Goal: Task Accomplishment & Management: Complete application form

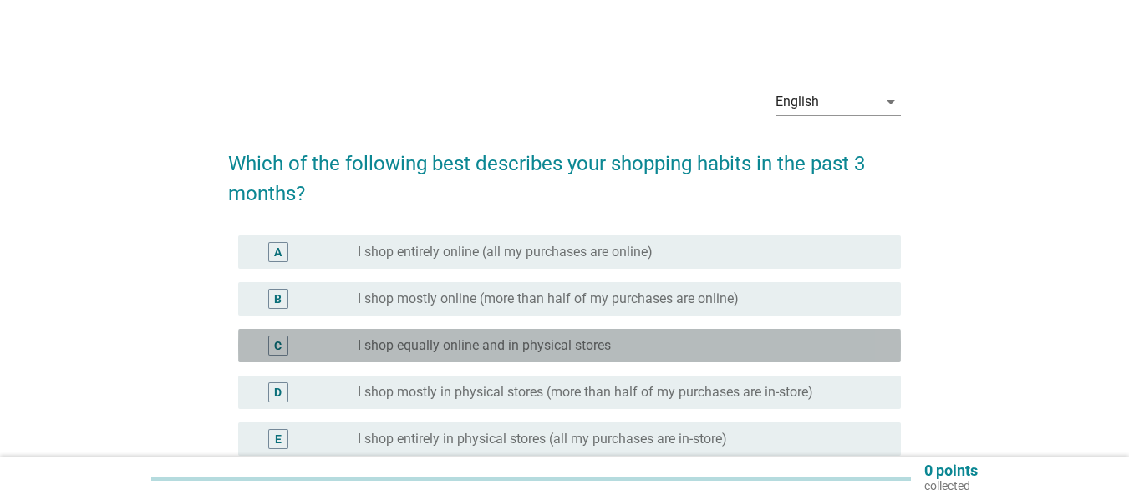
click at [458, 343] on label "I shop equally online and in physical stores" at bounding box center [484, 346] width 253 height 17
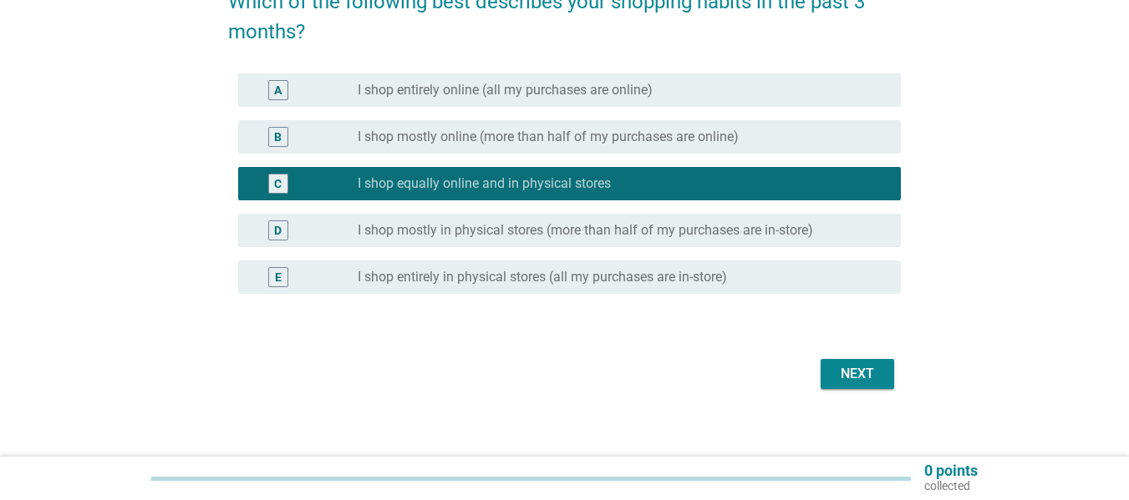
scroll to position [175, 0]
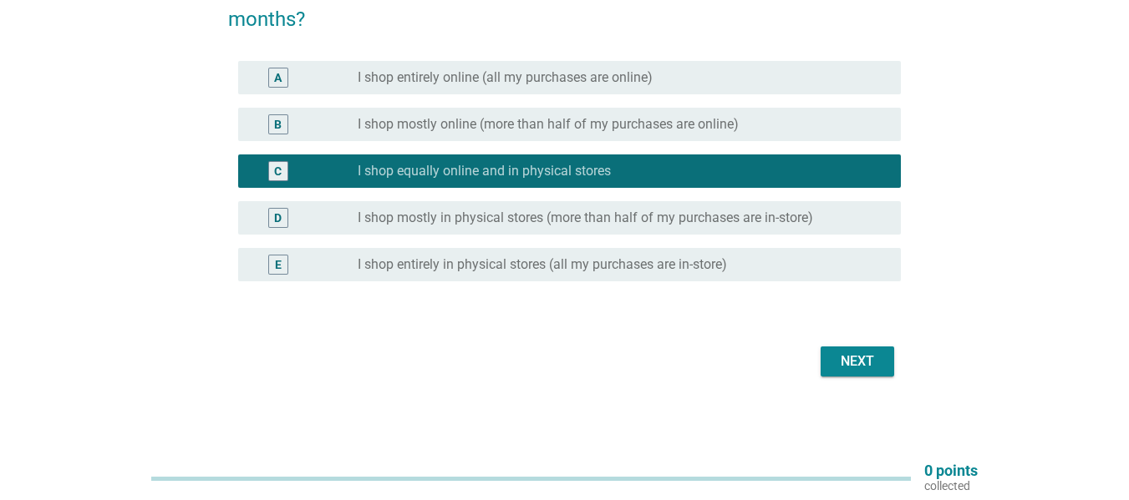
click at [851, 376] on button "Next" at bounding box center [858, 362] width 74 height 30
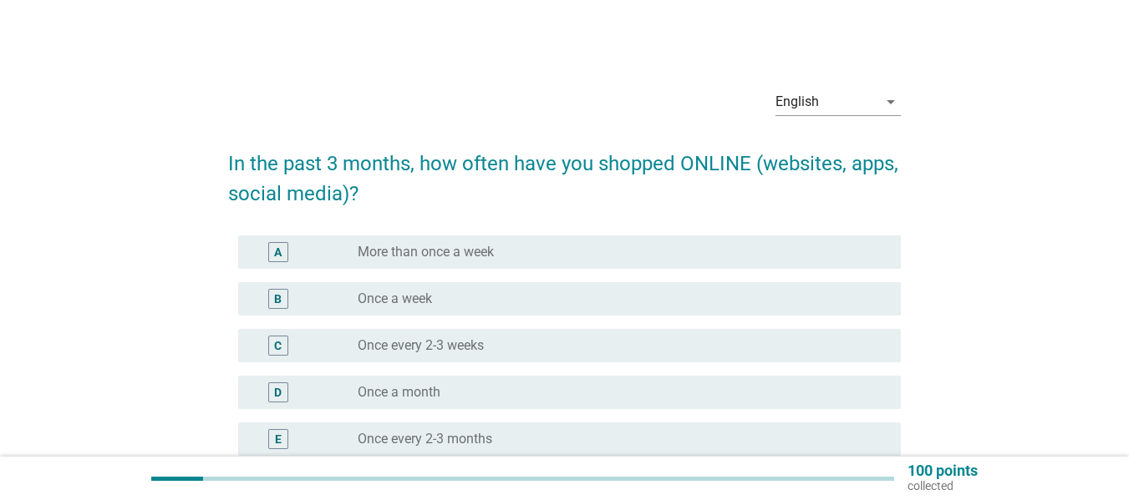
click at [534, 386] on div "radio_button_unchecked Once a month" at bounding box center [616, 392] width 516 height 17
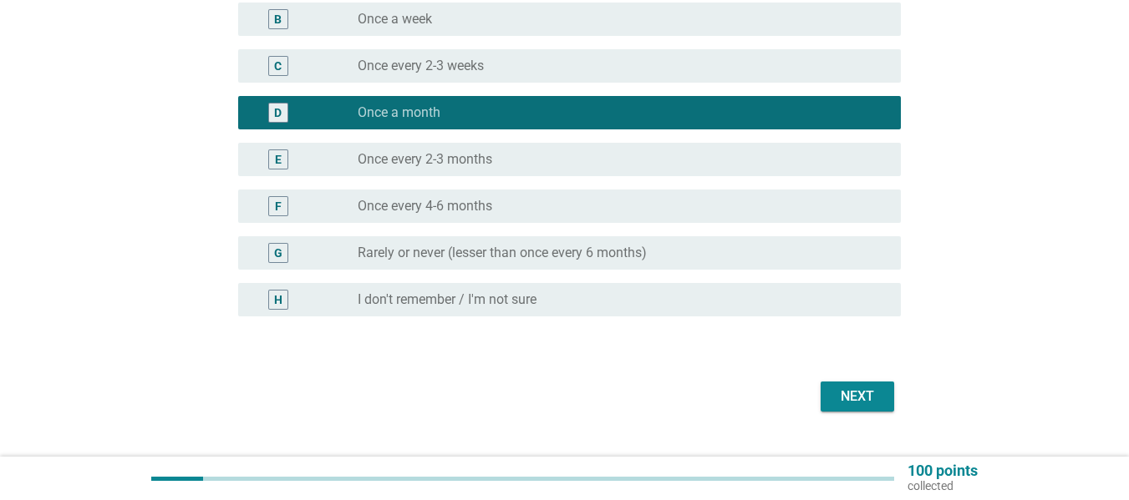
scroll to position [315, 0]
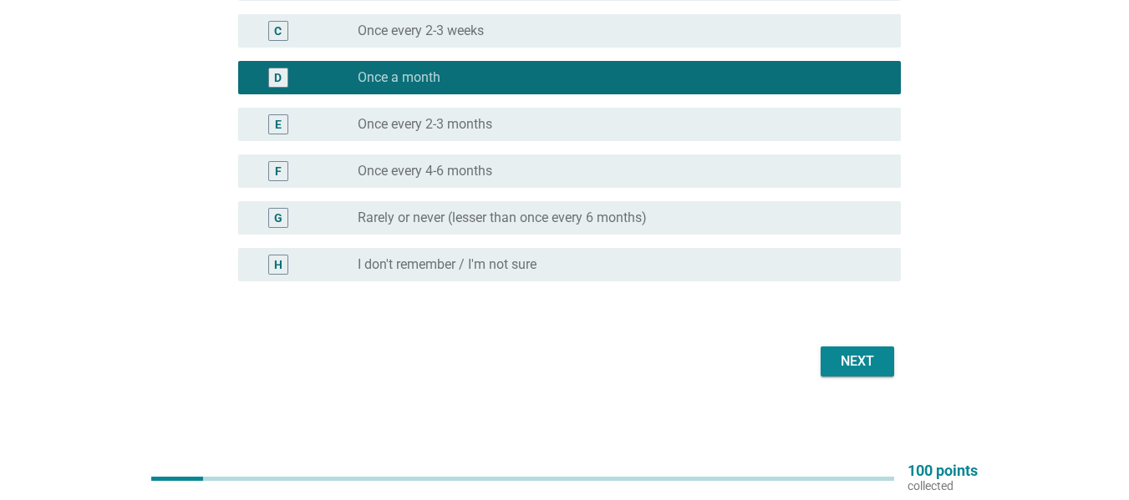
click at [834, 359] on div "Next" at bounding box center [857, 362] width 47 height 20
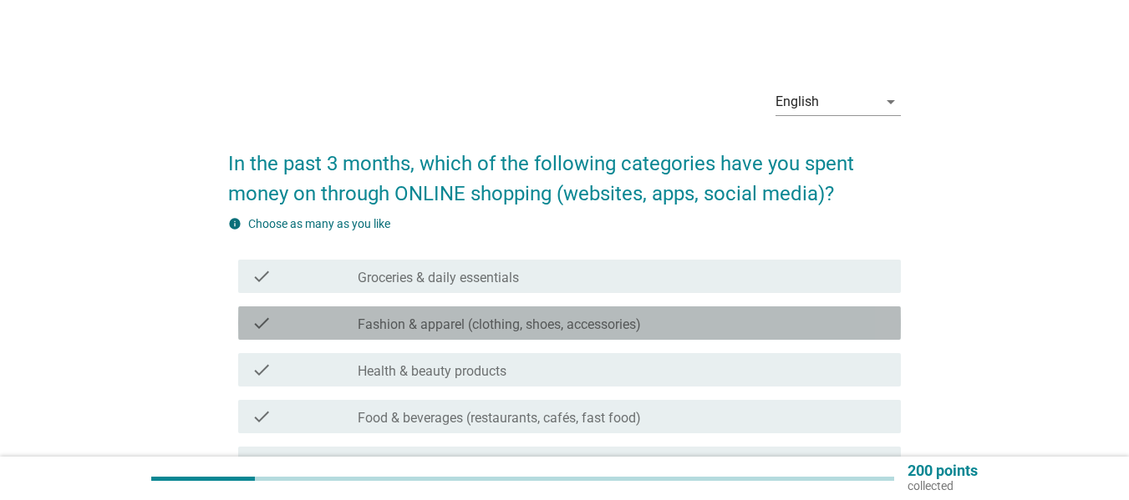
click at [522, 323] on label "Fashion & apparel (clothing, shoes, accessories)" at bounding box center [499, 325] width 283 height 17
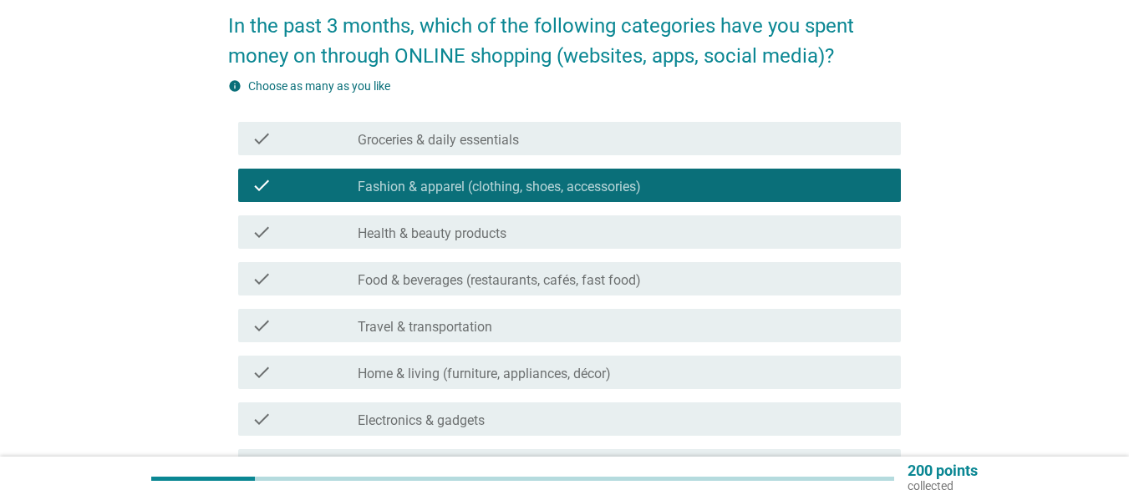
scroll to position [167, 0]
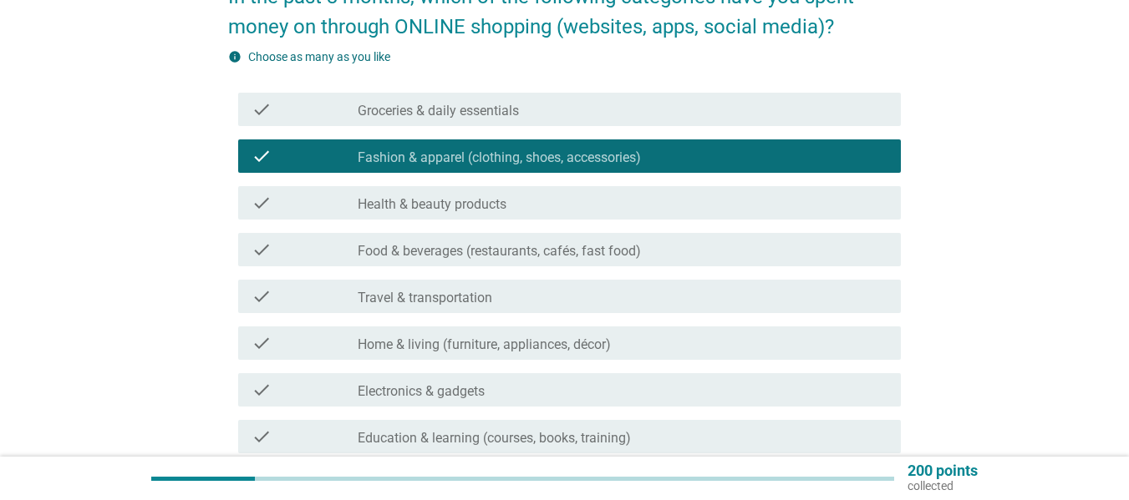
click at [452, 300] on label "Travel & transportation" at bounding box center [425, 298] width 135 height 17
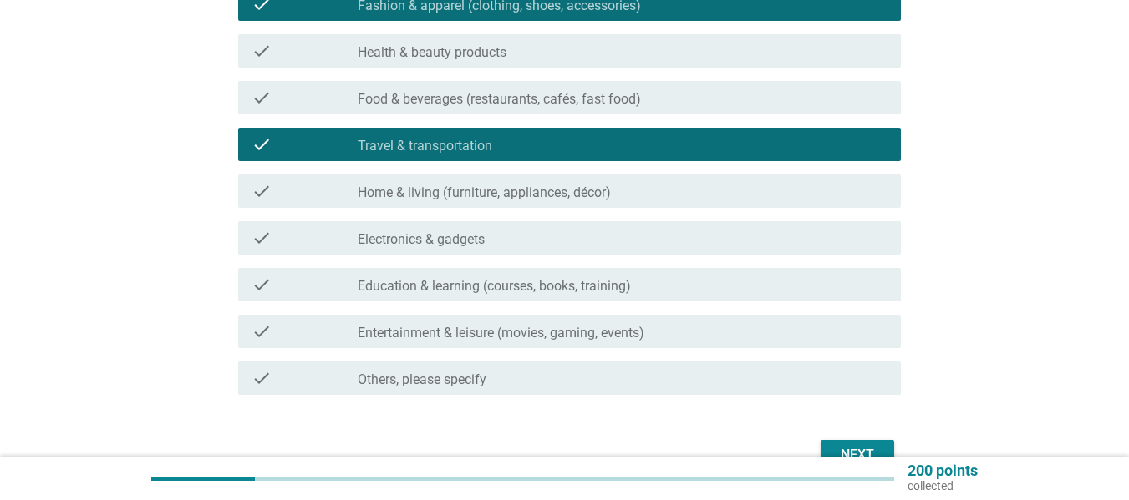
scroll to position [334, 0]
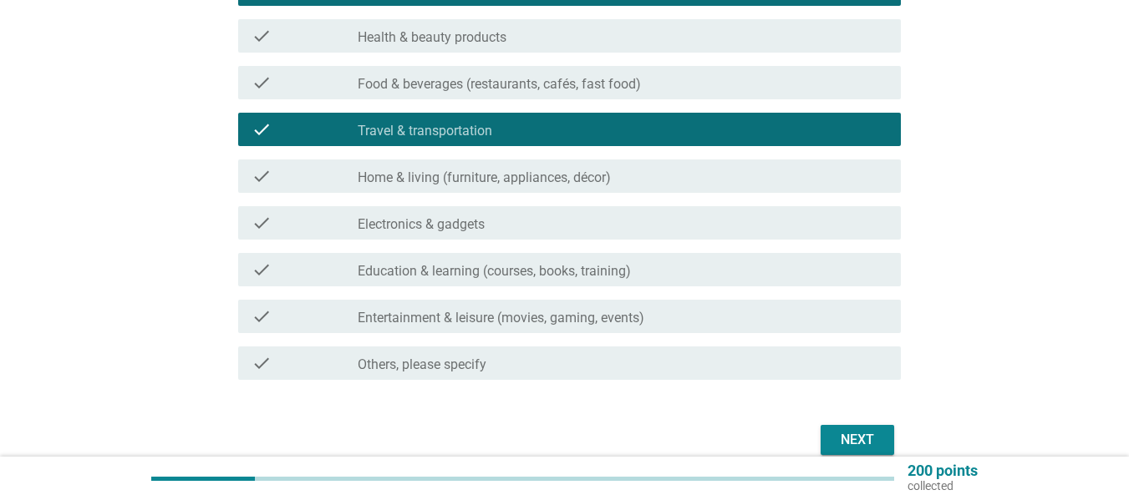
click at [858, 446] on div "Next" at bounding box center [857, 440] width 47 height 20
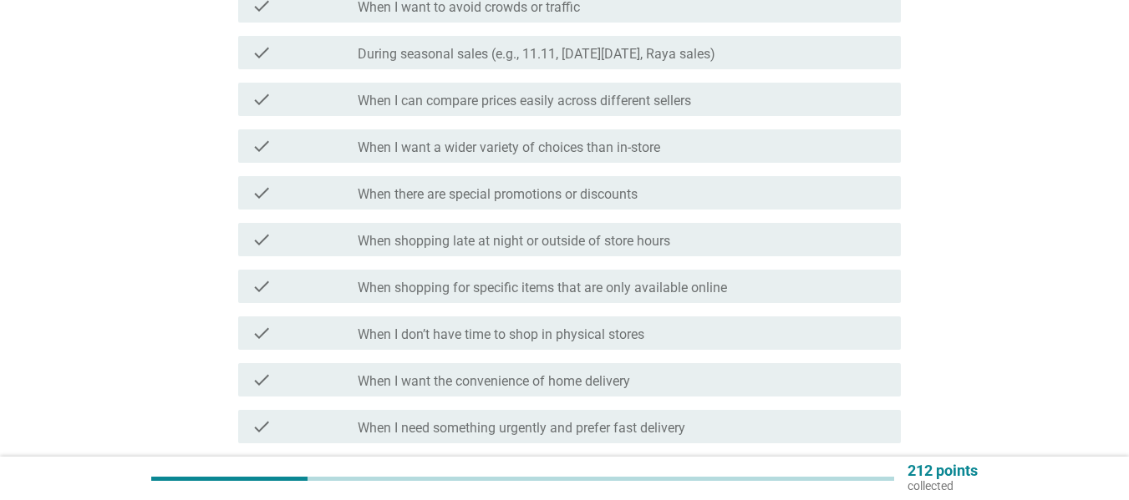
scroll to position [0, 0]
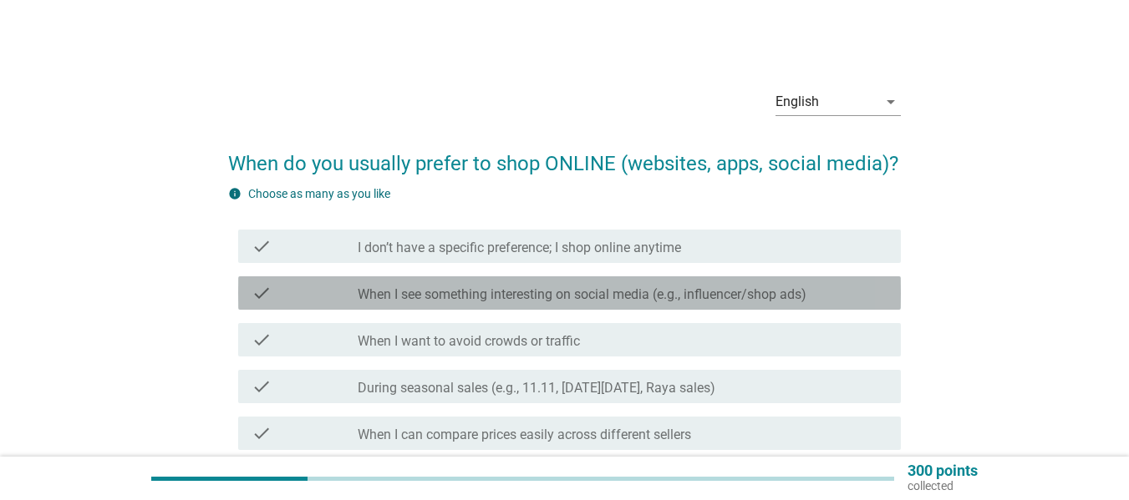
click at [652, 294] on label "When I see something interesting on social media (e.g., influencer/shop ads)" at bounding box center [582, 295] width 449 height 17
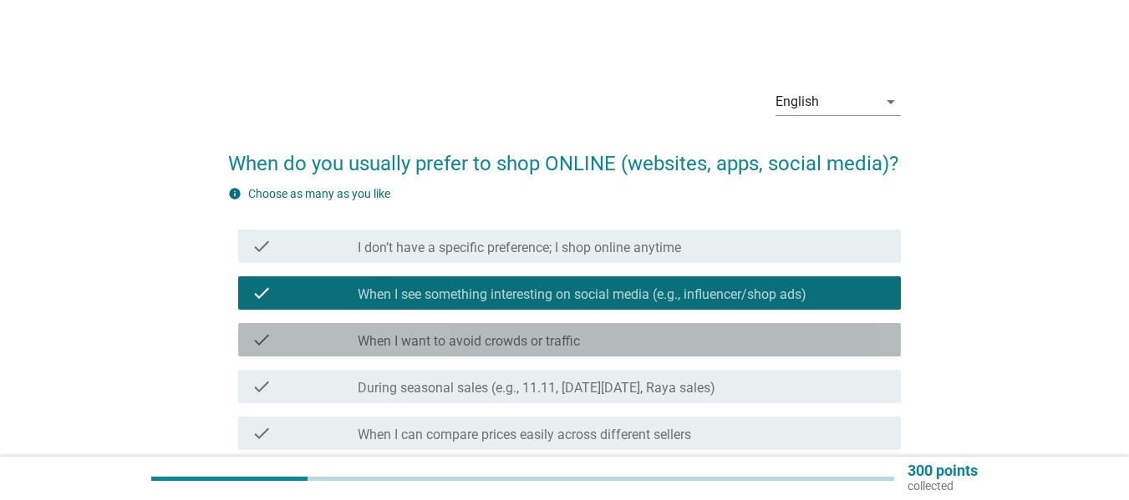
click at [396, 346] on label "When I want to avoid crowds or traffic" at bounding box center [469, 341] width 222 height 17
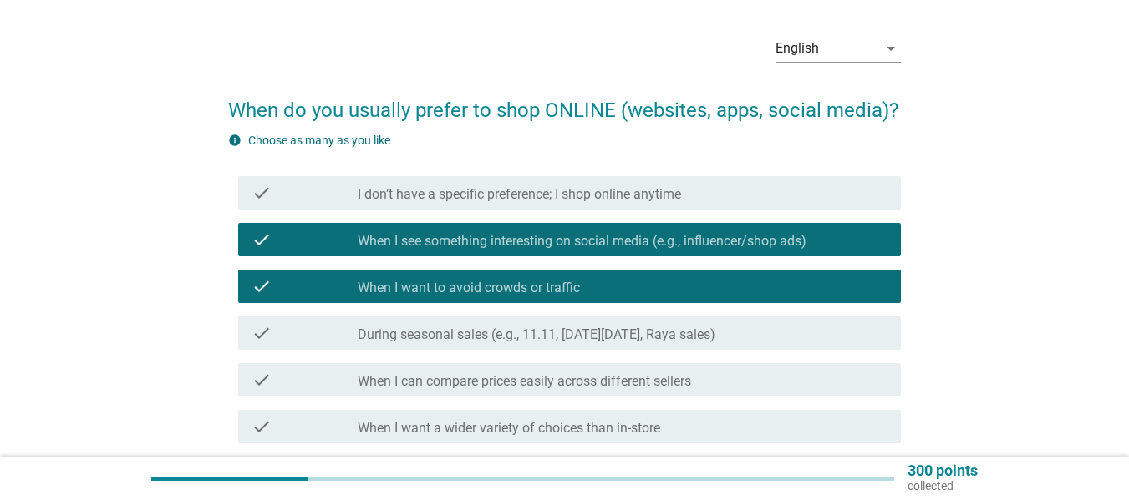
scroll to position [84, 0]
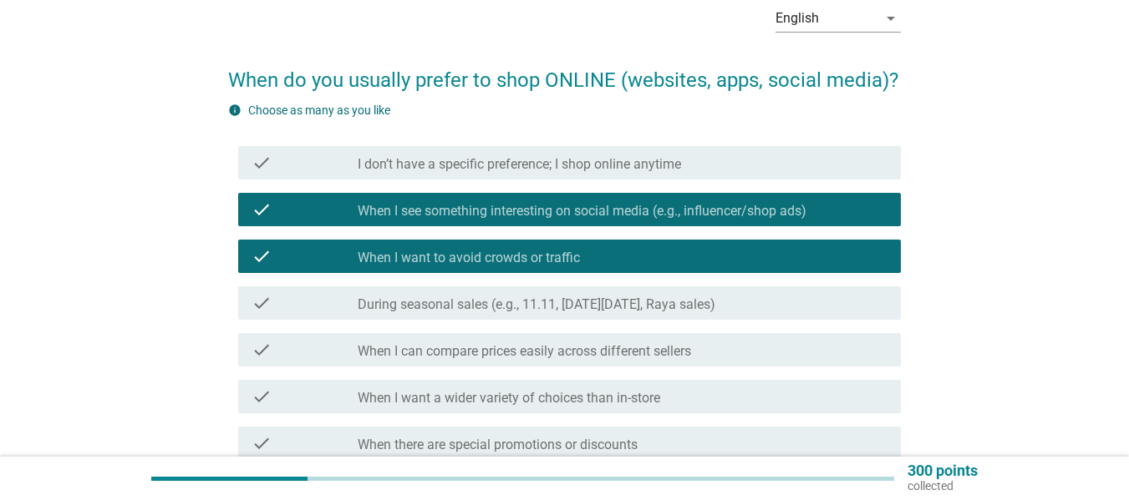
click at [343, 294] on div "check" at bounding box center [305, 303] width 106 height 20
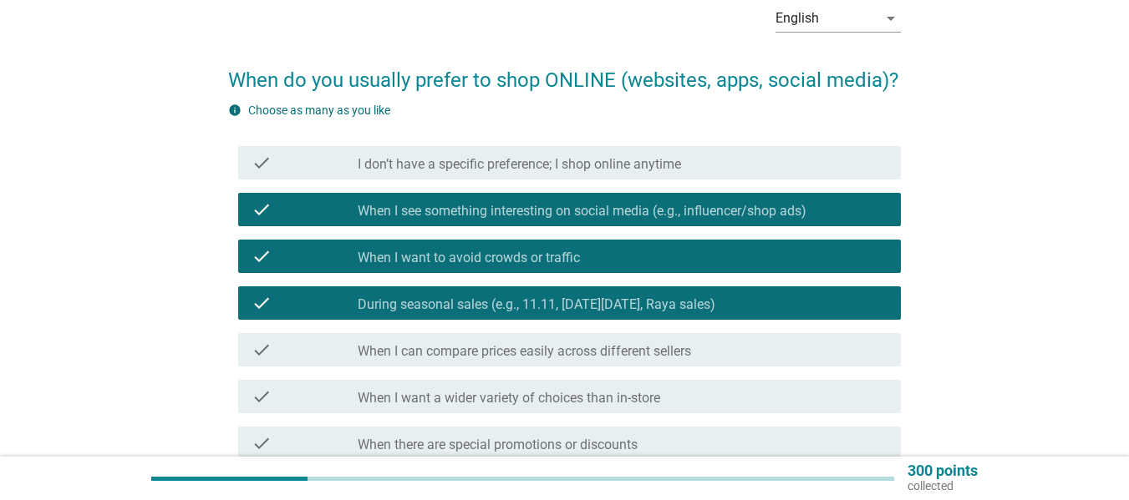
click at [403, 354] on label "When I can compare prices easily across different sellers" at bounding box center [524, 351] width 333 height 17
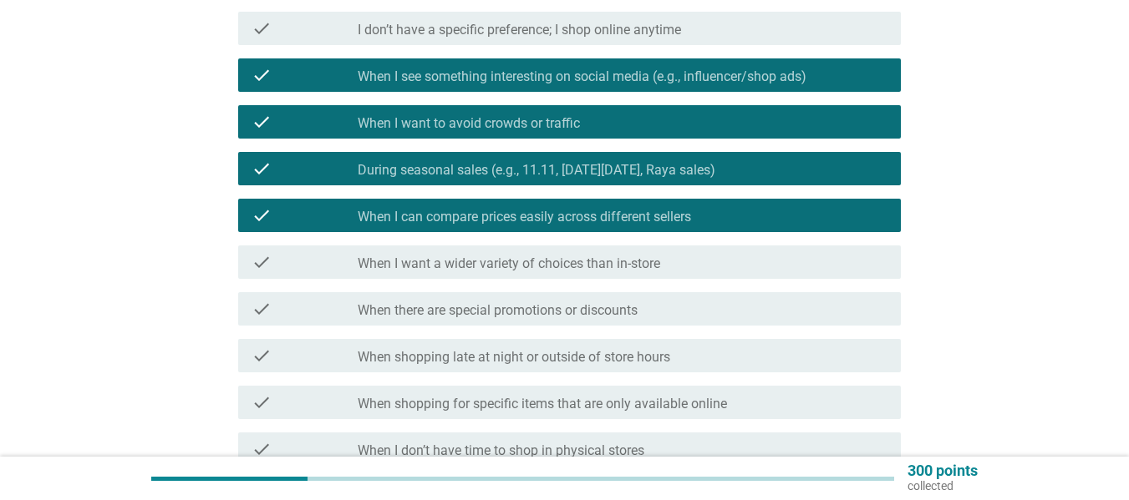
scroll to position [334, 0]
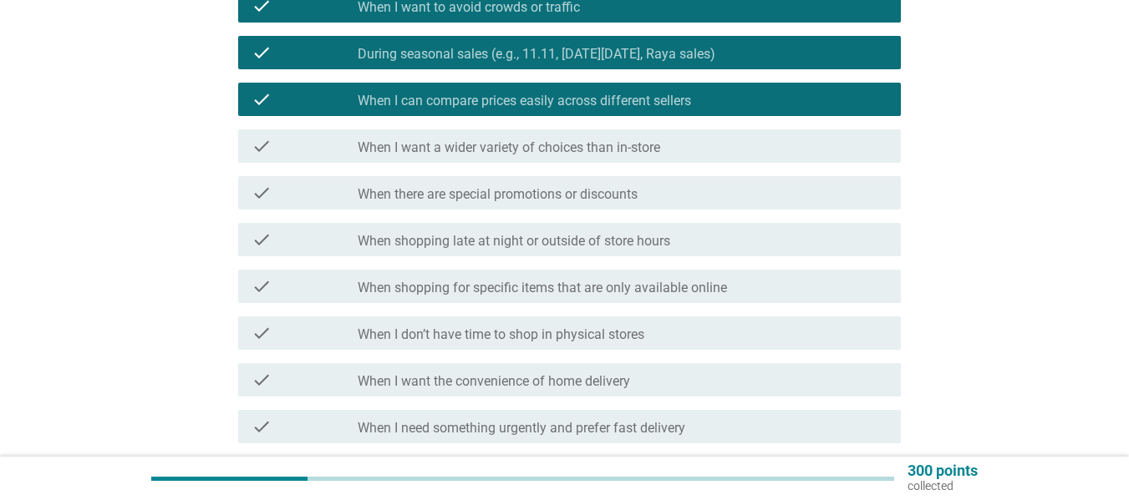
click at [533, 285] on label "When shopping for specific items that are only available online" at bounding box center [542, 288] width 369 height 17
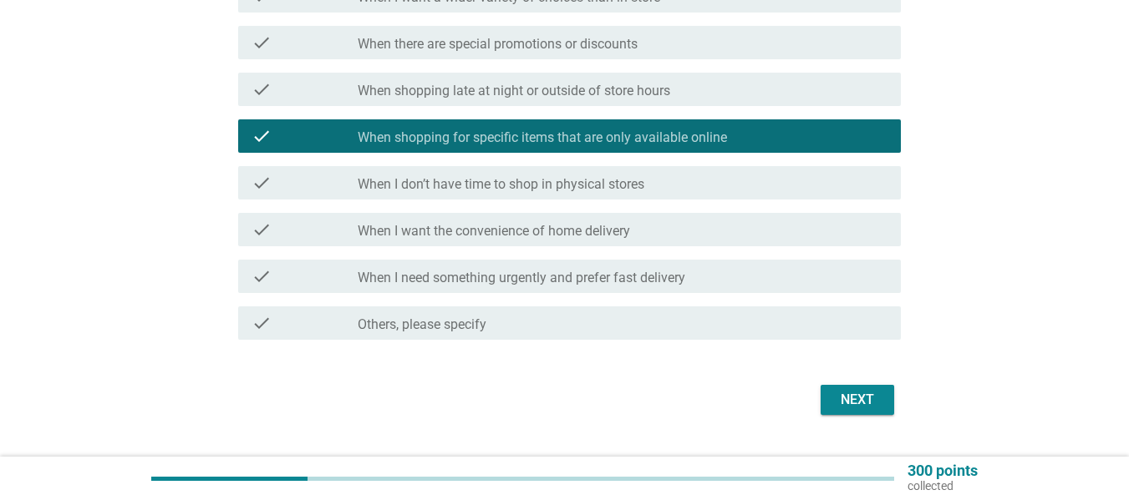
scroll to position [523, 0]
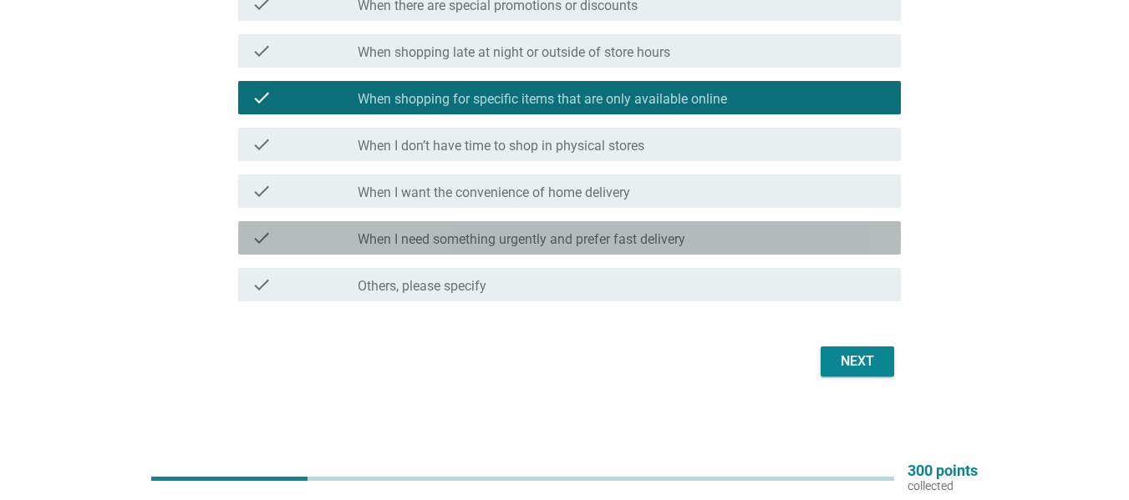
click at [492, 234] on label "When I need something urgently and prefer fast delivery" at bounding box center [522, 239] width 328 height 17
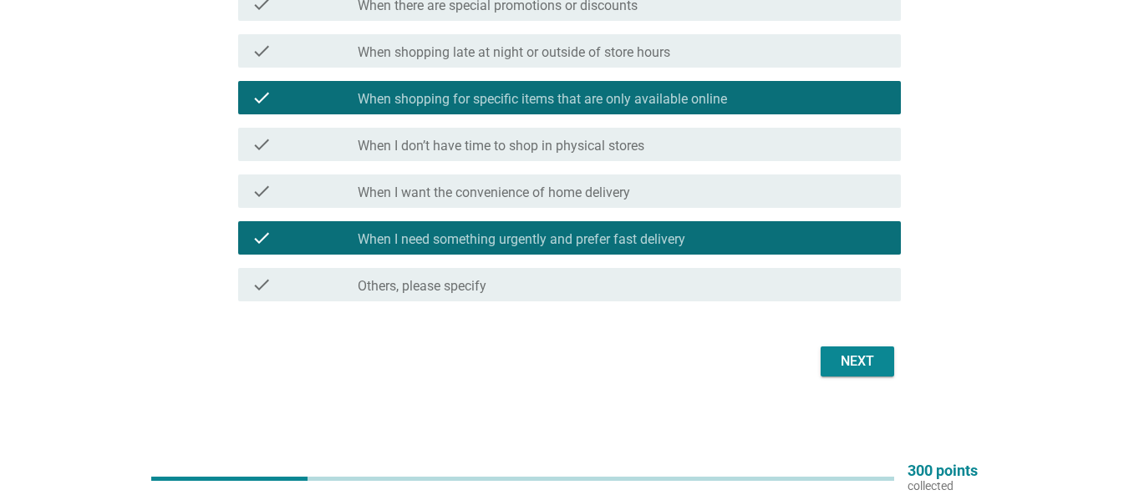
click at [845, 370] on div "Next" at bounding box center [857, 362] width 47 height 20
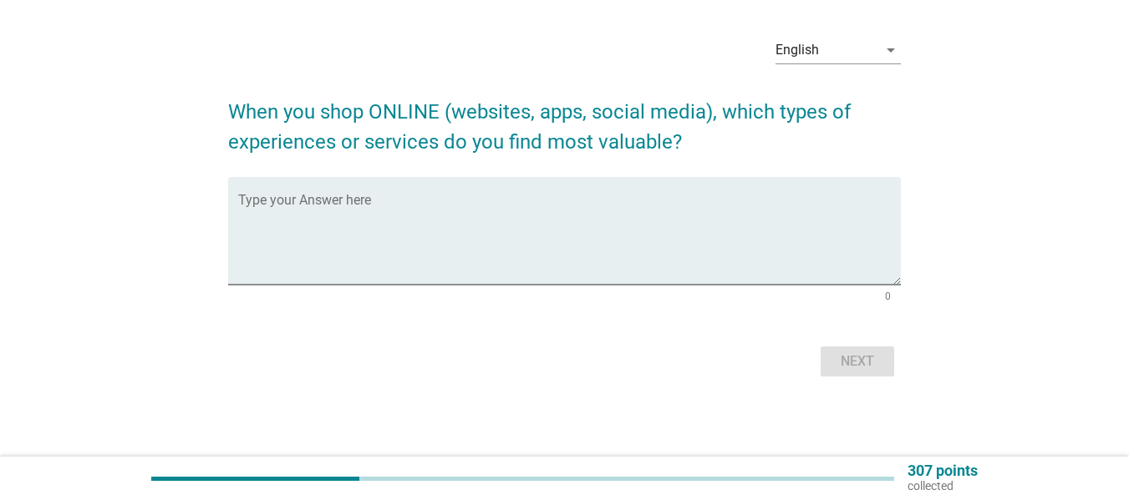
scroll to position [0, 0]
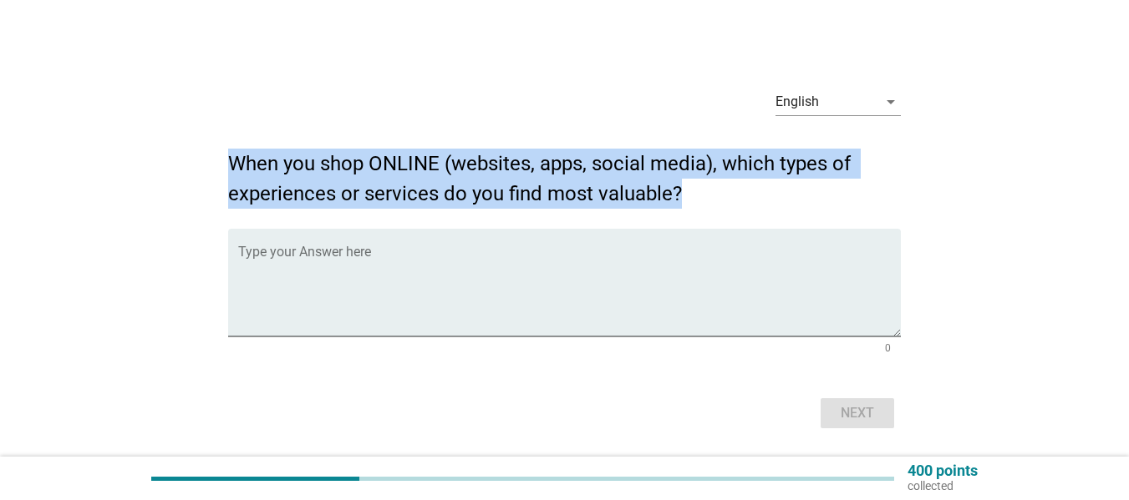
drag, startPoint x: 221, startPoint y: 156, endPoint x: 782, endPoint y: 185, distance: 561.4
click at [782, 185] on div "English arrow_drop_down When you shop ONLINE (websites, apps, social media), wh…" at bounding box center [564, 254] width 699 height 385
copy h2 "When you shop ONLINE (websites, apps, social media), which types of experiences…"
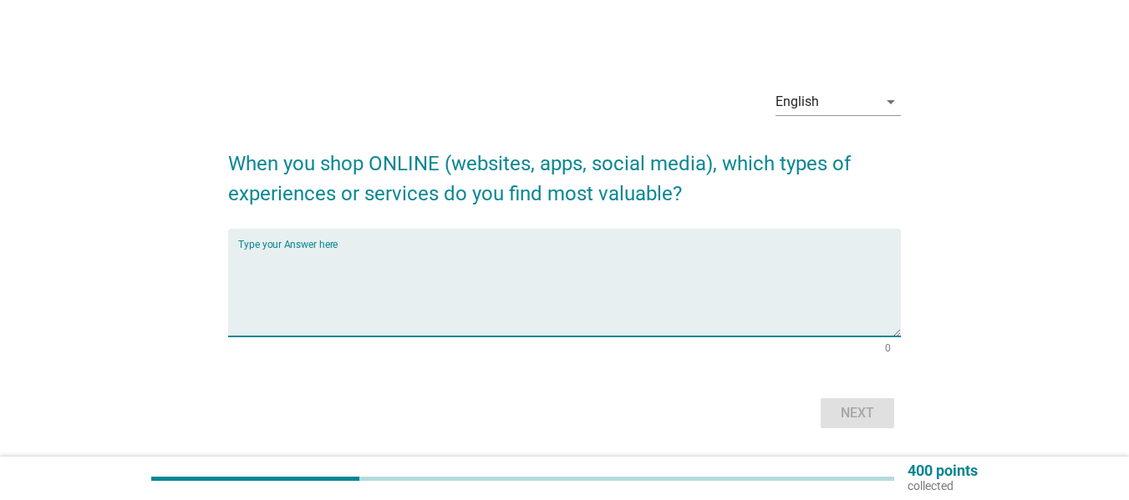
click at [302, 255] on textarea "Type your Answer here" at bounding box center [569, 293] width 663 height 88
click at [339, 260] on textarea "easy search" at bounding box center [569, 293] width 663 height 88
paste textarea "Clear categories and filters"
click at [246, 259] on textarea "easy search-Clear categories and filters" at bounding box center [569, 293] width 663 height 88
drag, startPoint x: 246, startPoint y: 259, endPoint x: 217, endPoint y: 260, distance: 29.3
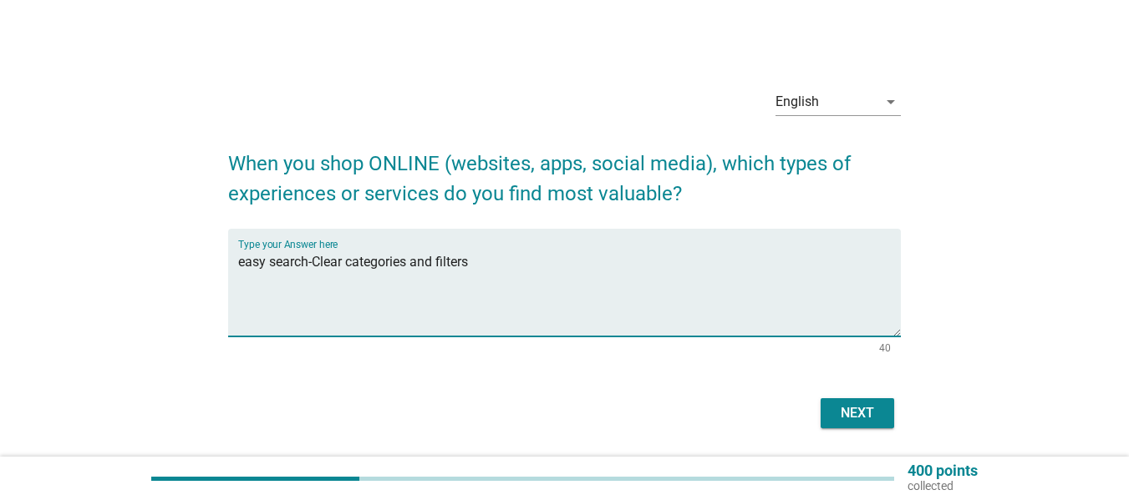
click at [217, 260] on div "English arrow_drop_down When you shop ONLINE (websites, apps, social media), wh…" at bounding box center [564, 254] width 699 height 385
type textarea "Easy search-Clear categories and filters"
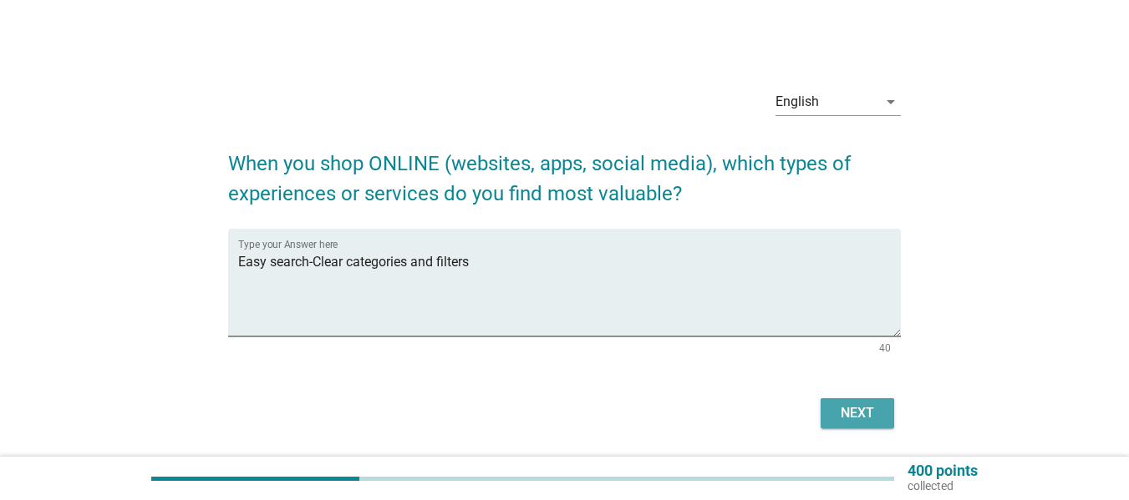
click at [852, 405] on div "Next" at bounding box center [857, 414] width 47 height 20
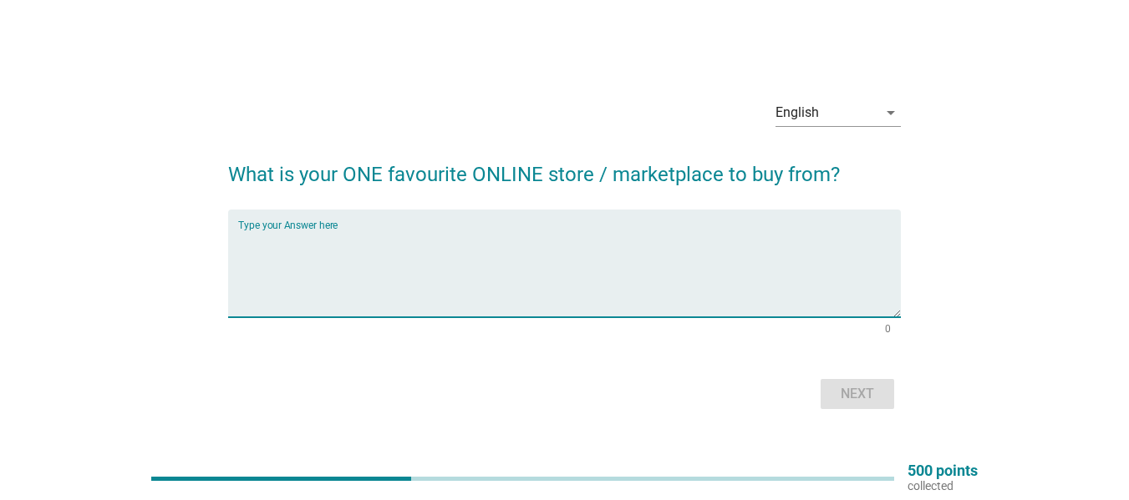
click at [250, 259] on textarea "Type your Answer here" at bounding box center [569, 274] width 663 height 88
type textarea "zalora"
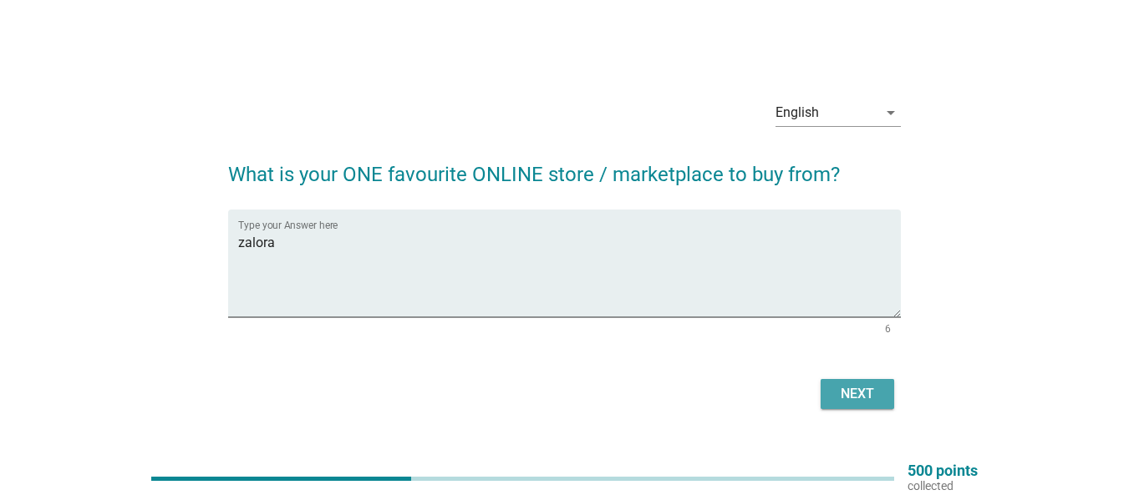
click at [862, 392] on div "Next" at bounding box center [857, 394] width 47 height 20
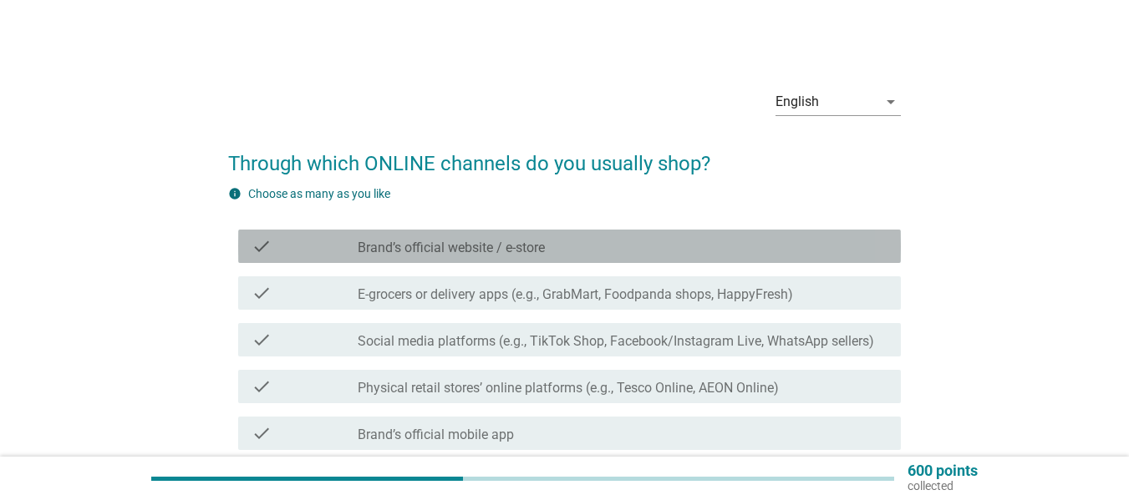
click at [434, 249] on label "Brand’s official website / e-store" at bounding box center [451, 248] width 187 height 17
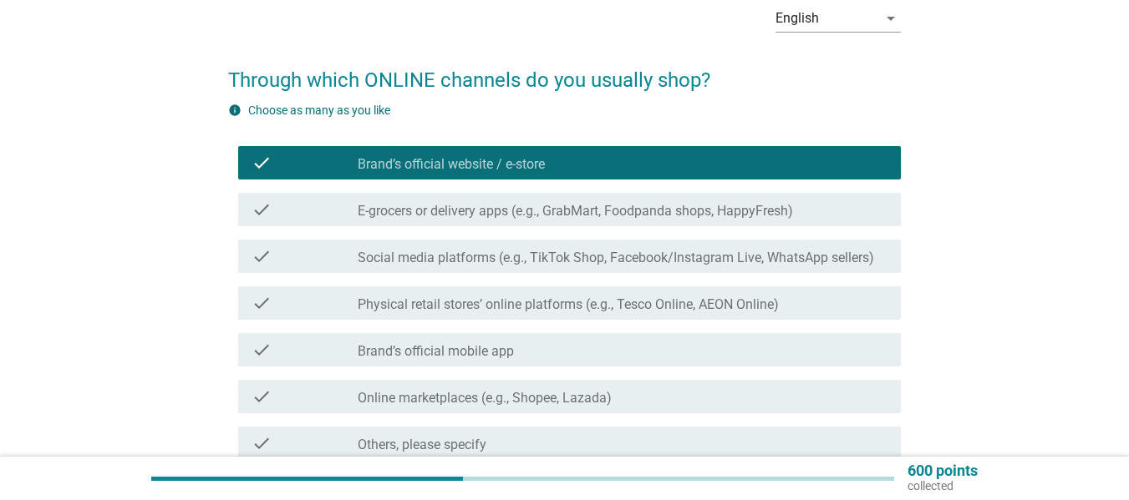
scroll to position [167, 0]
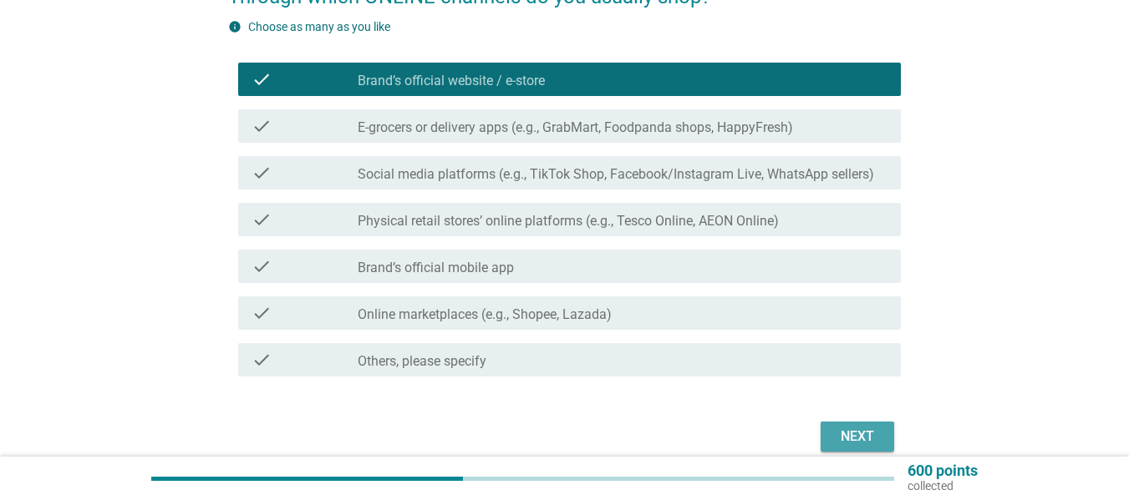
click at [862, 434] on div "Next" at bounding box center [857, 437] width 47 height 20
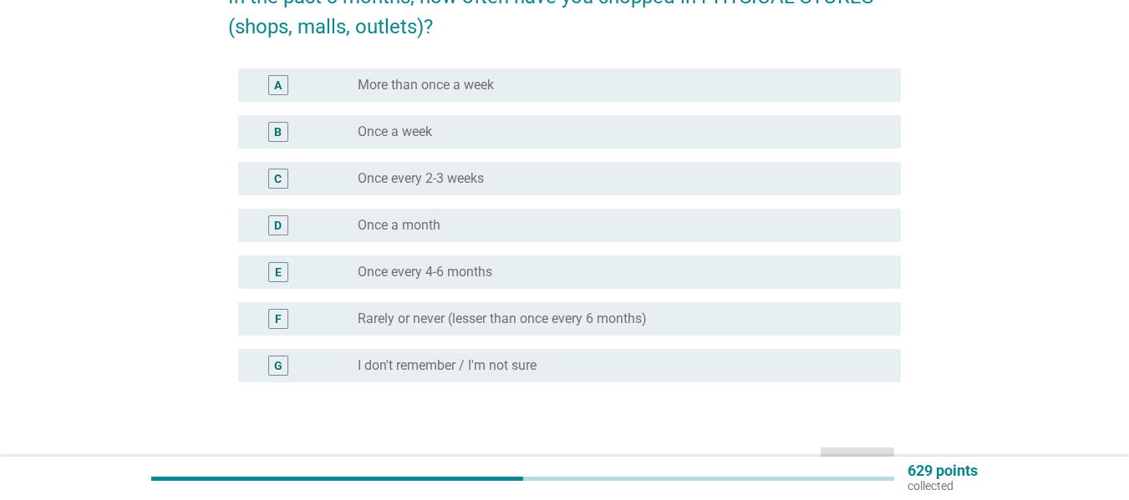
scroll to position [0, 0]
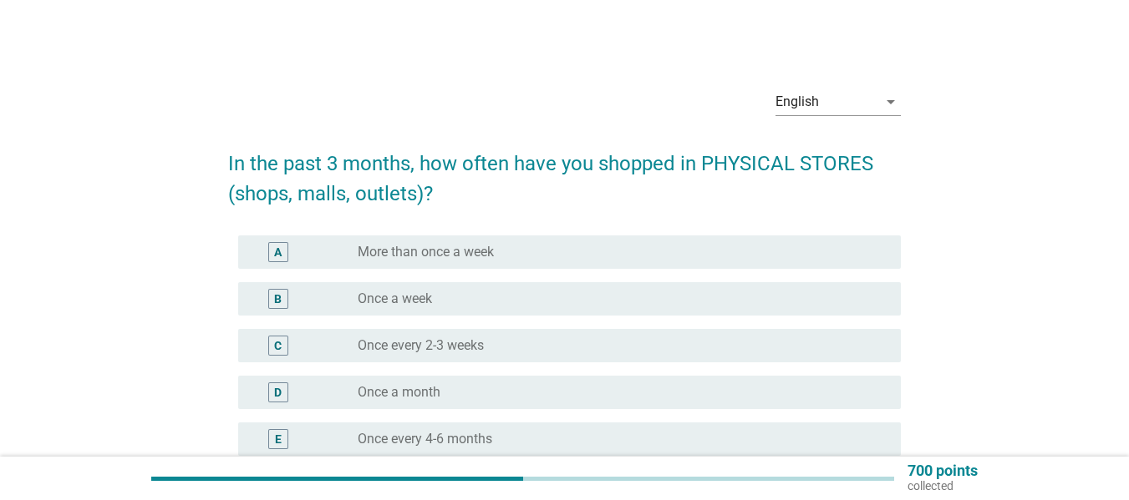
click at [484, 342] on label "Once every 2-3 weeks" at bounding box center [421, 346] width 126 height 17
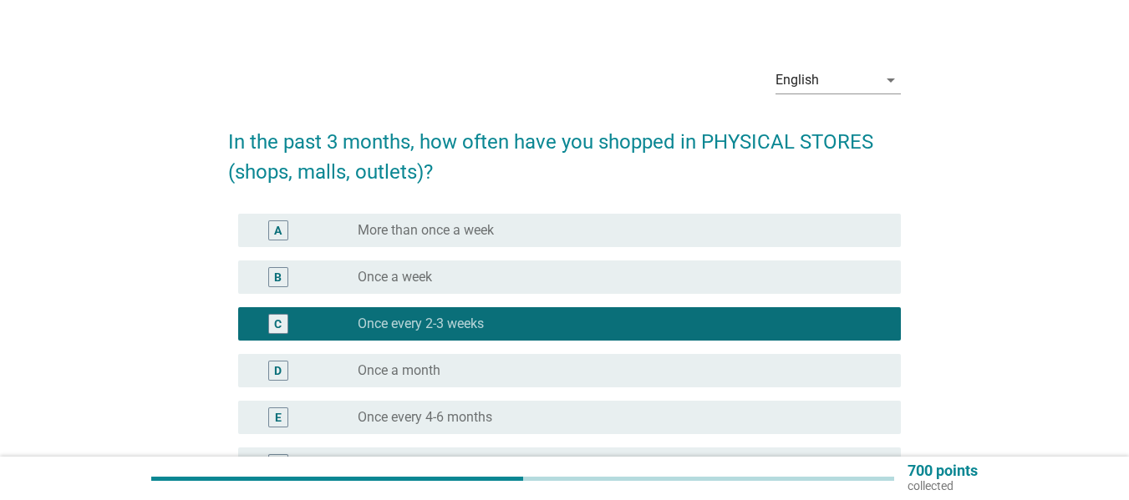
scroll to position [251, 0]
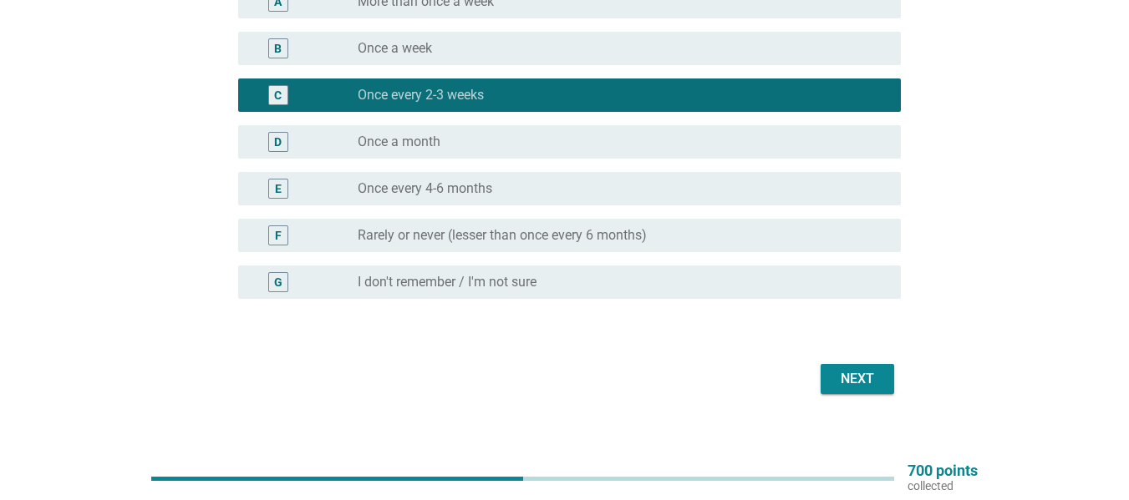
click at [869, 386] on div "Next" at bounding box center [857, 379] width 47 height 20
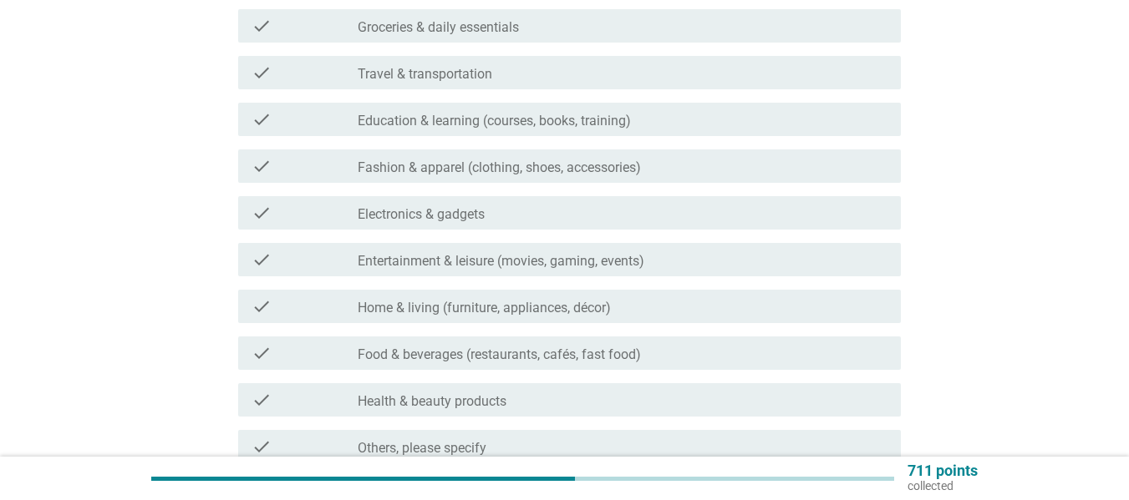
scroll to position [0, 0]
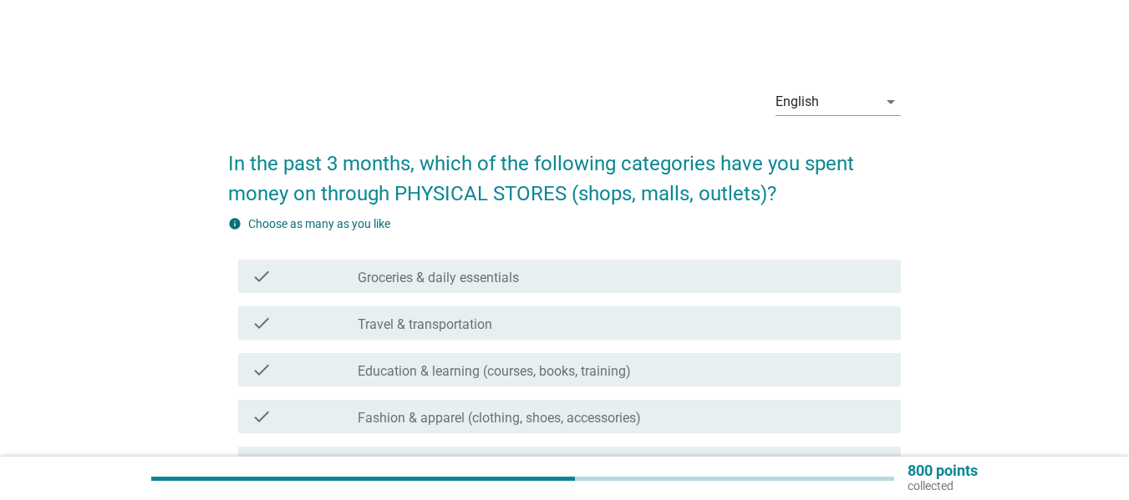
click at [506, 280] on label "Groceries & daily essentials" at bounding box center [438, 278] width 161 height 17
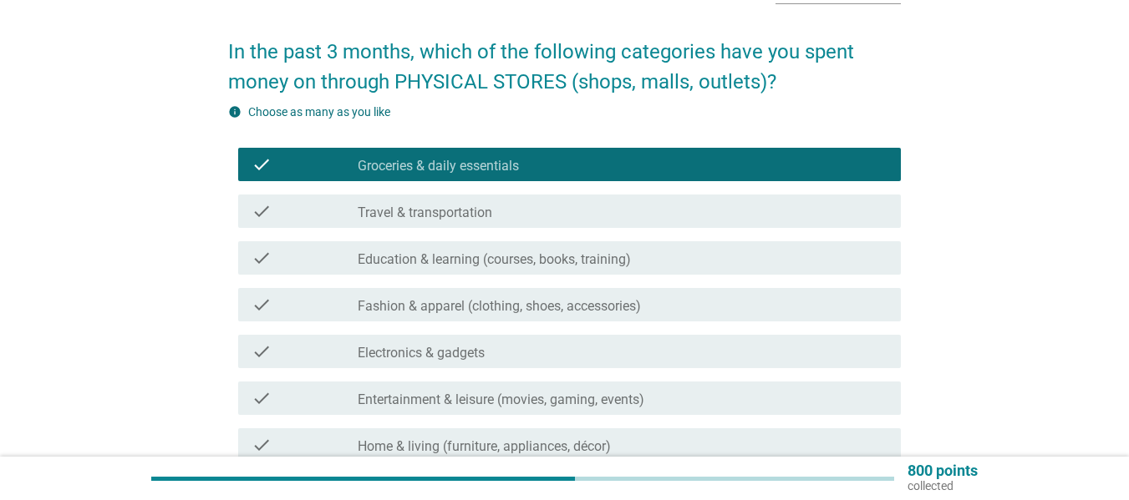
scroll to position [334, 0]
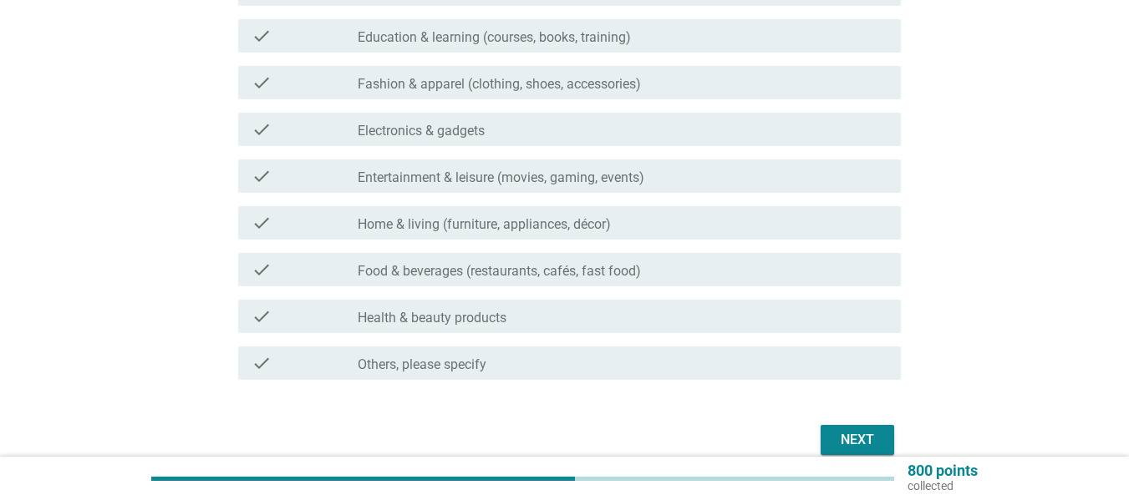
click at [850, 443] on div "Next" at bounding box center [857, 440] width 47 height 20
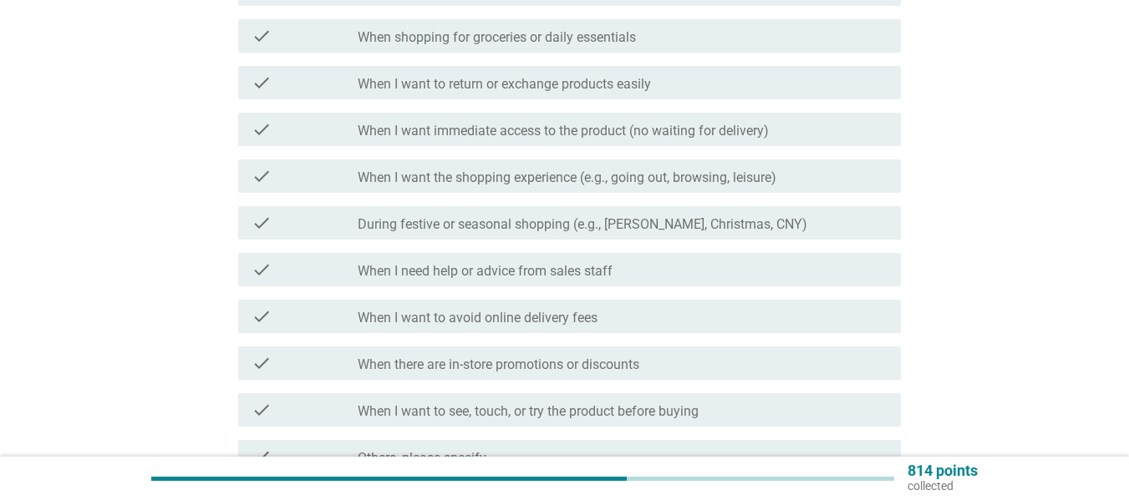
scroll to position [0, 0]
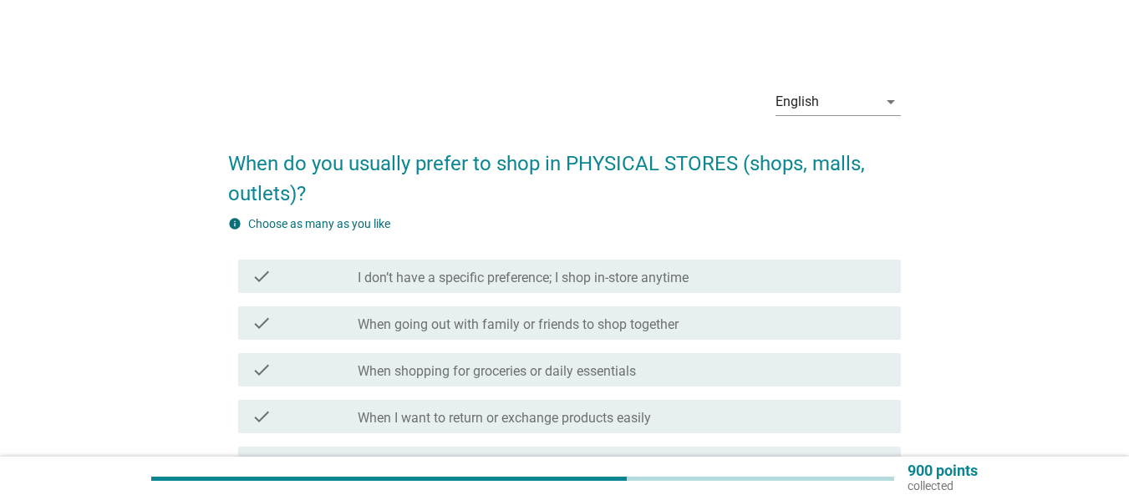
click at [555, 276] on label "I don’t have a specific preference; I shop in-store anytime" at bounding box center [523, 278] width 331 height 17
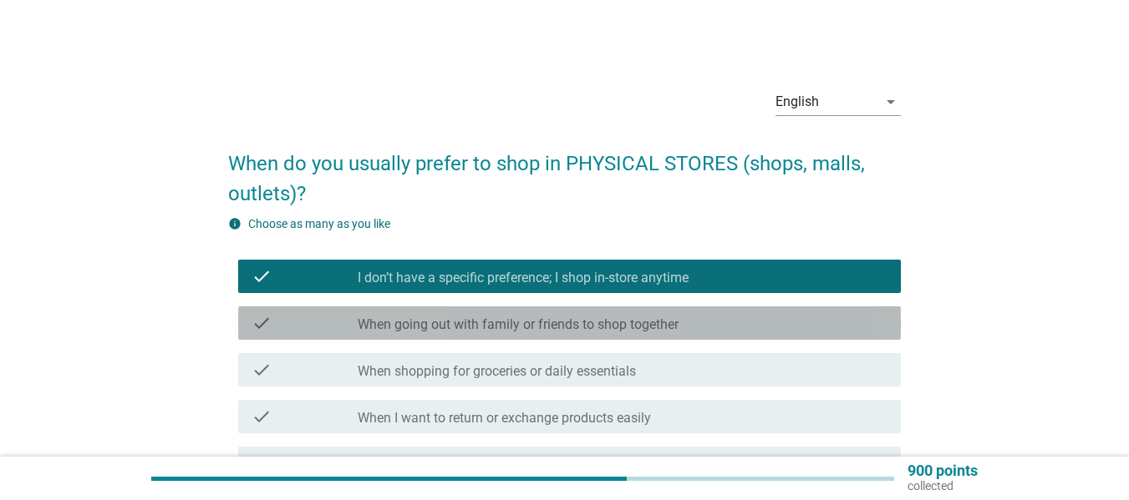
click at [628, 329] on label "When going out with family or friends to shop together" at bounding box center [518, 325] width 321 height 17
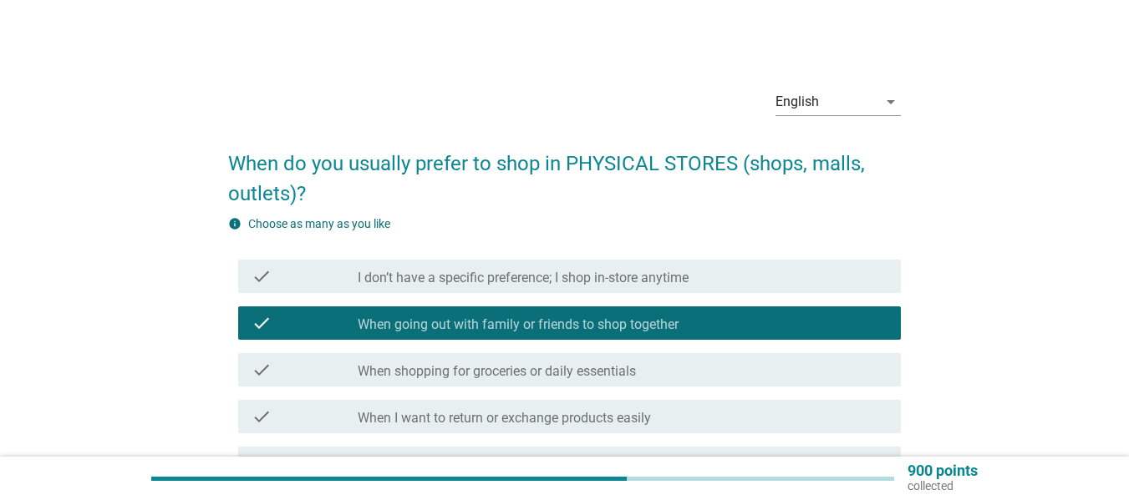
scroll to position [84, 0]
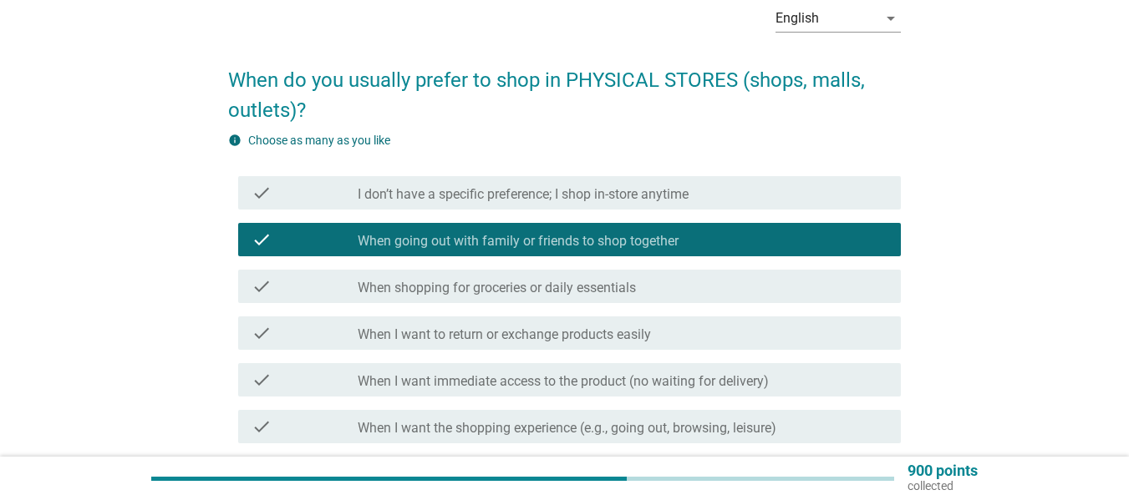
click at [424, 203] on div "check check_box I don’t have a specific preference; I shop in-store anytime" at bounding box center [569, 192] width 663 height 33
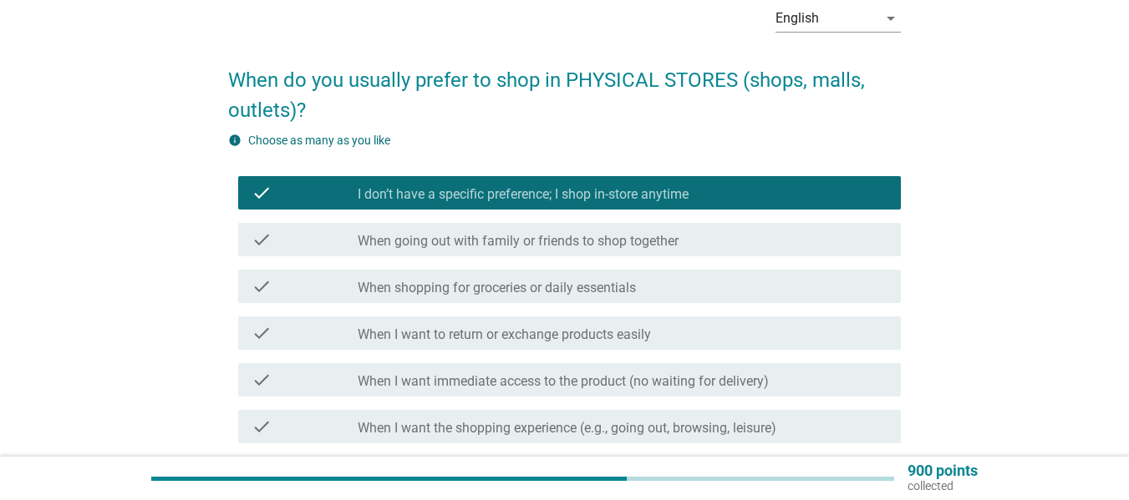
click at [631, 231] on div "check_box When going out with family or friends to shop together" at bounding box center [623, 240] width 530 height 20
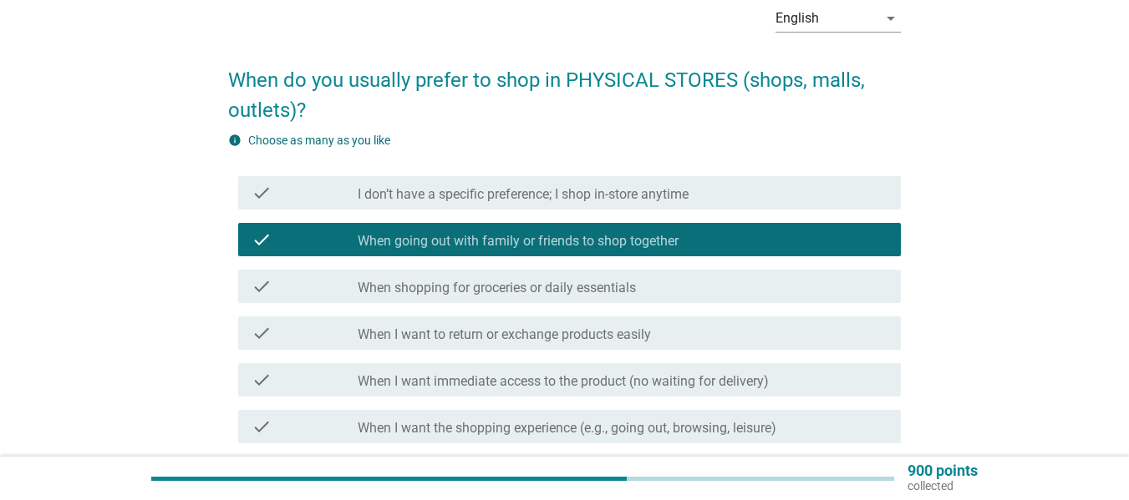
click at [539, 333] on label "When I want to return or exchange products easily" at bounding box center [504, 335] width 293 height 17
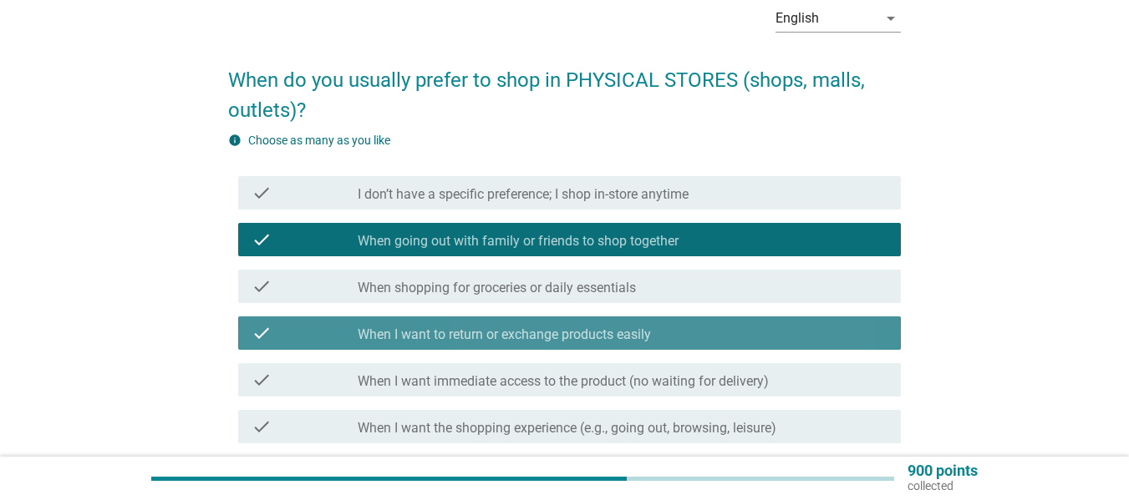
click at [662, 333] on div "check_box When I want to return or exchange products easily" at bounding box center [623, 333] width 530 height 20
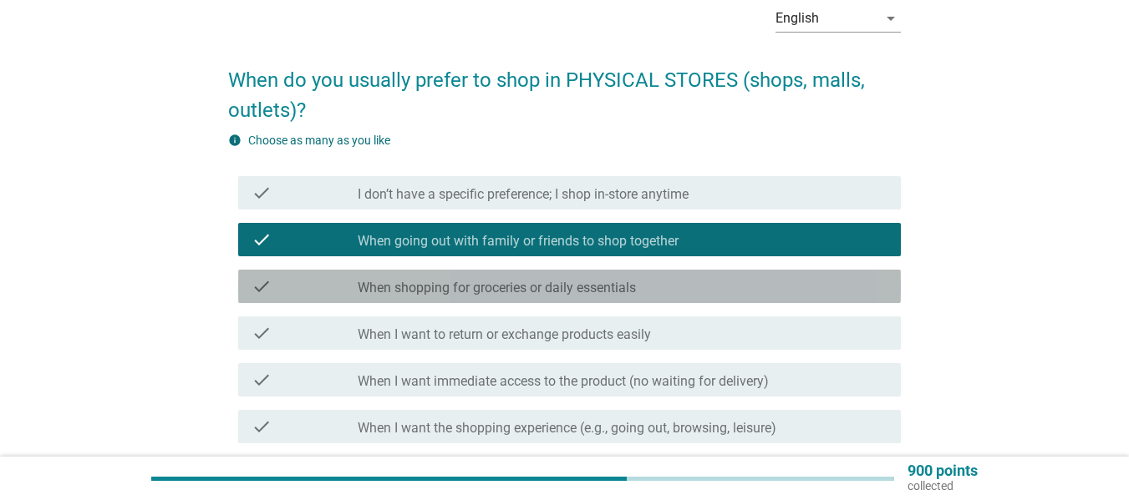
click at [621, 284] on label "When shopping for groceries or daily essentials" at bounding box center [497, 288] width 278 height 17
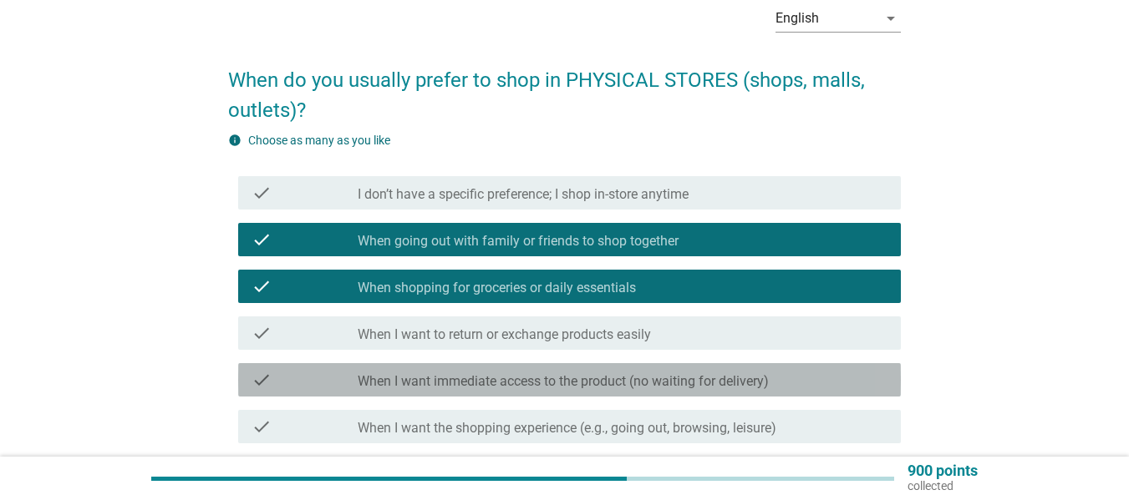
click at [548, 381] on label "When I want immediate access to the product (no waiting for delivery)" at bounding box center [563, 381] width 411 height 17
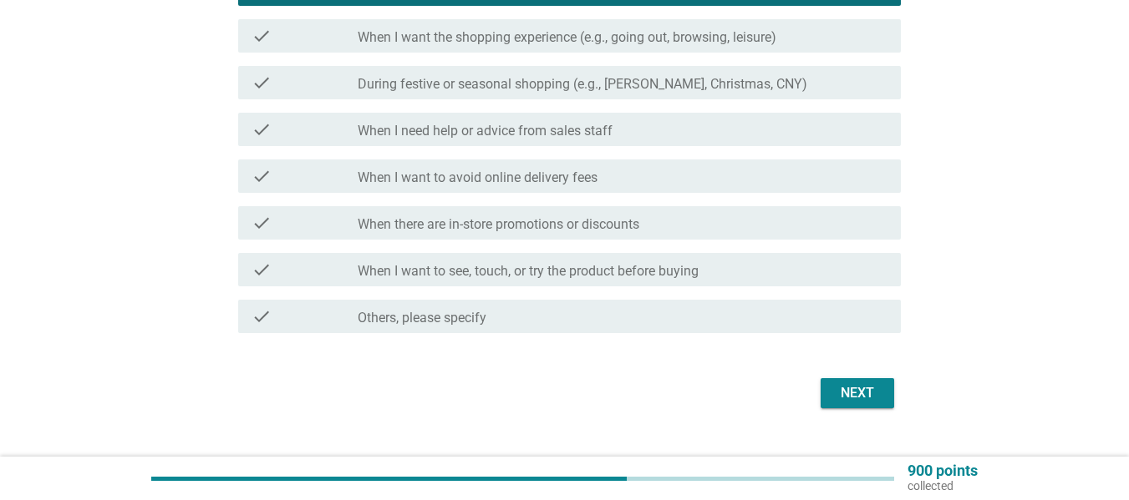
scroll to position [501, 0]
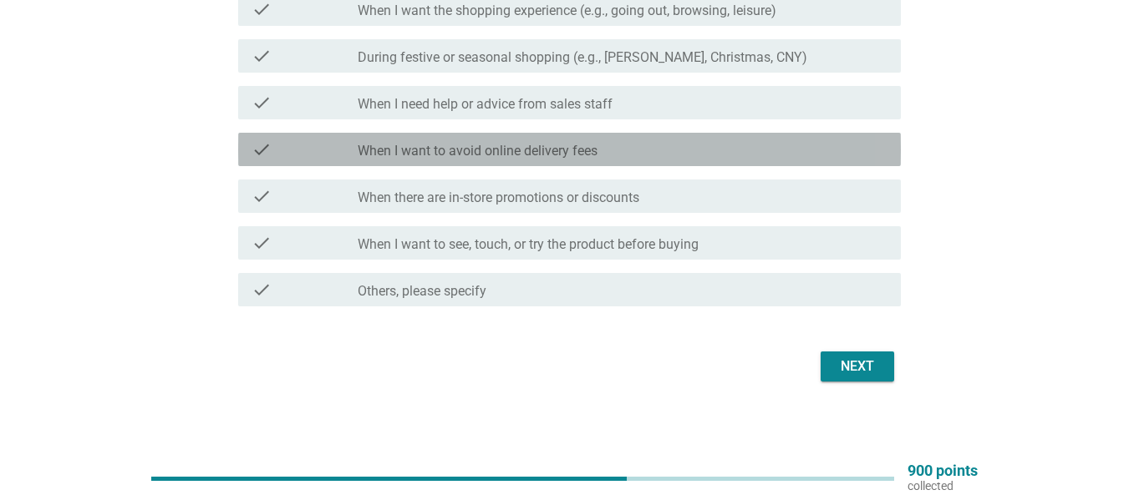
click at [427, 151] on label "When I want to avoid online delivery fees" at bounding box center [478, 151] width 240 height 17
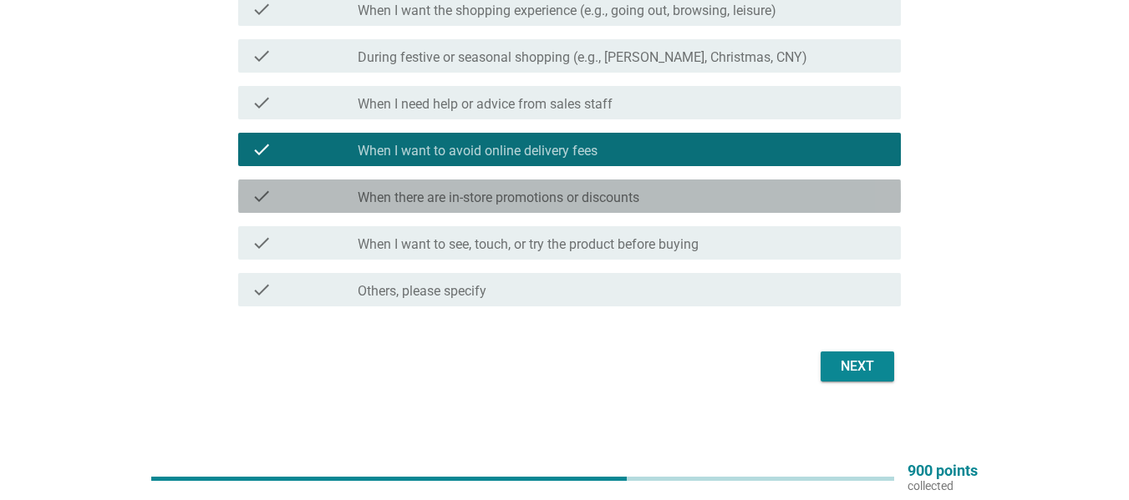
click at [449, 185] on div "check check_box_outline_blank When there are in-store promotions or discounts" at bounding box center [569, 196] width 663 height 33
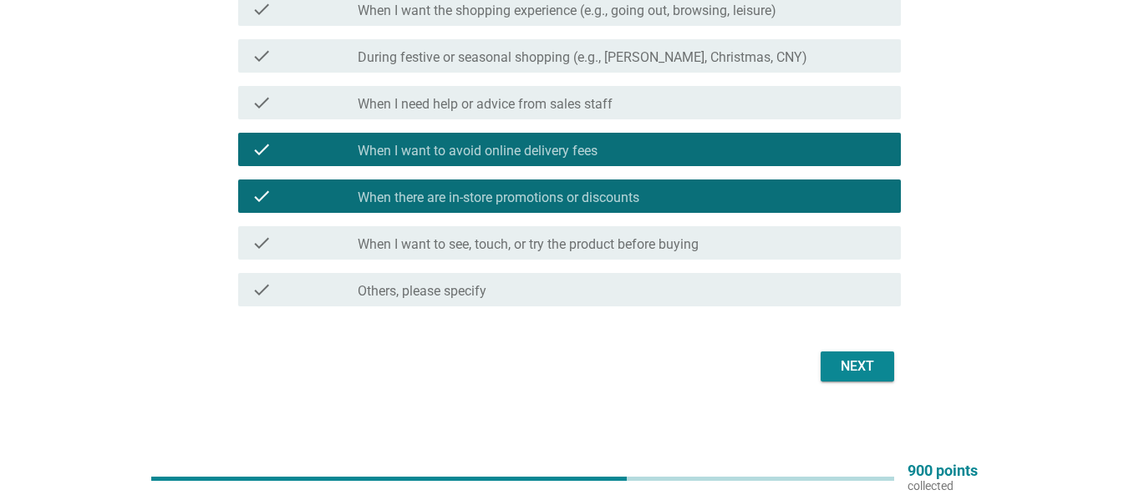
click at [558, 240] on label "When I want to see, touch, or try the product before buying" at bounding box center [528, 244] width 341 height 17
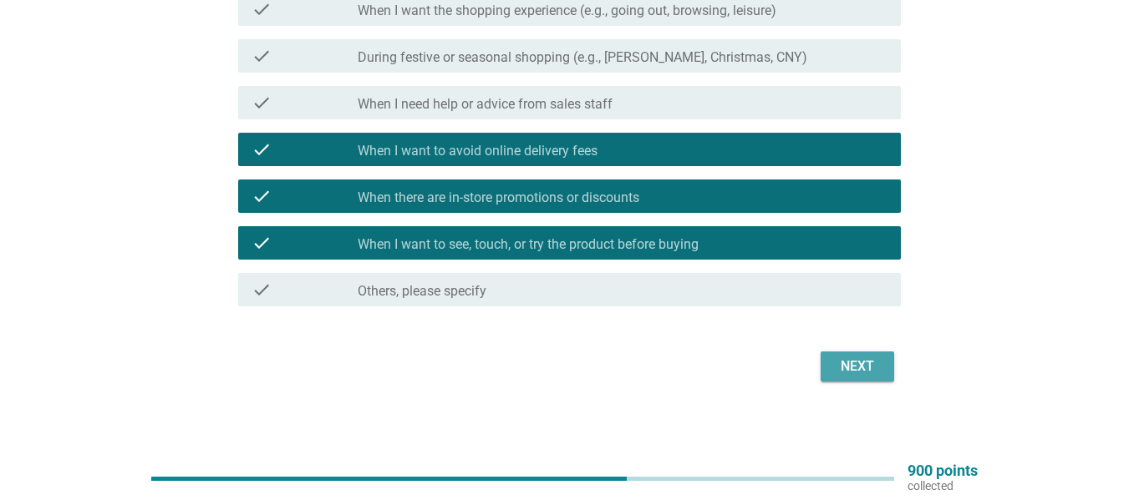
click at [847, 362] on div "Next" at bounding box center [857, 367] width 47 height 20
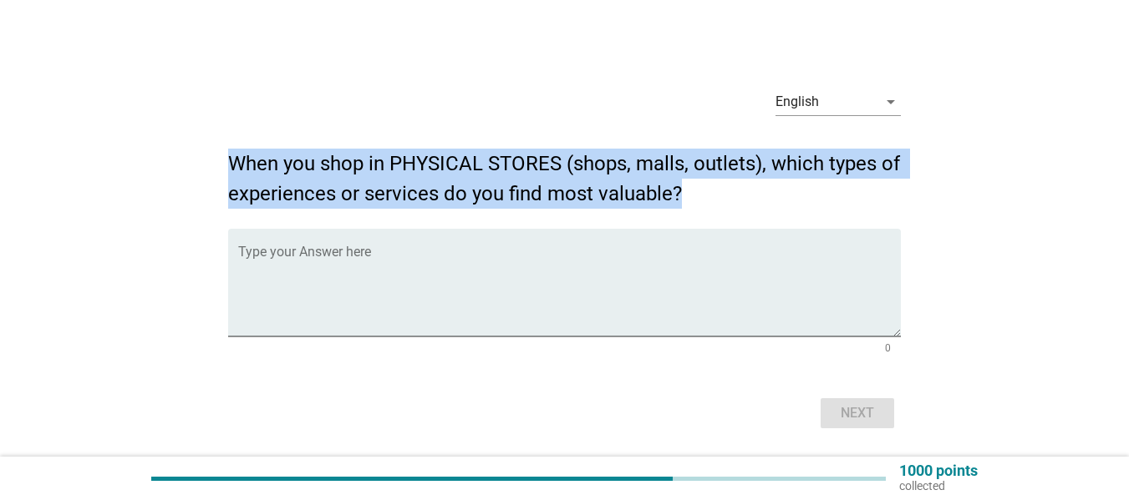
drag, startPoint x: 230, startPoint y: 162, endPoint x: 725, endPoint y: 187, distance: 496.1
click at [725, 187] on h2 "When you shop in PHYSICAL STORES (shops, malls, outlets), which types of experi…" at bounding box center [564, 170] width 673 height 77
copy h2 "When you shop in PHYSICAL STORES (shops, malls, outlets), which types of experi…"
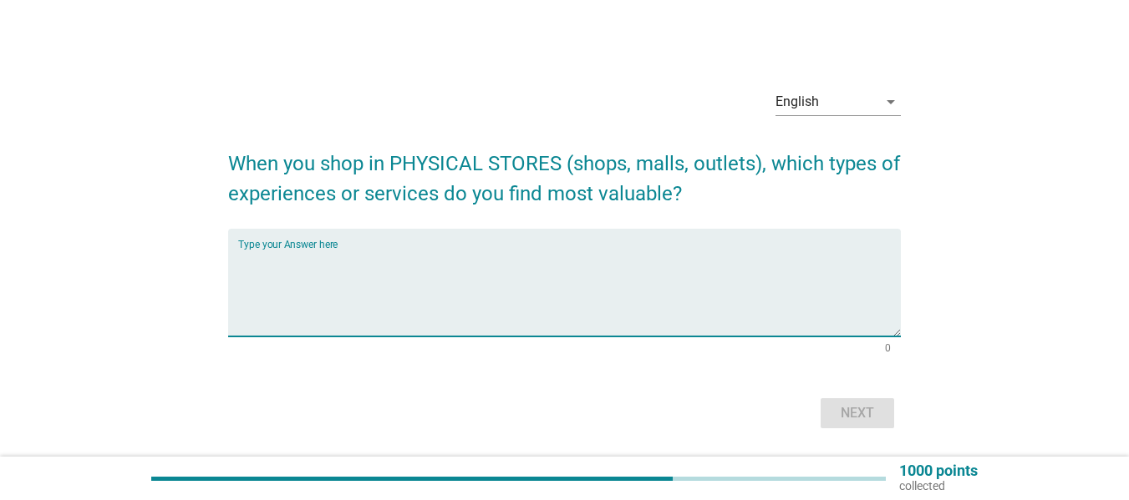
paste textarea "Try-Before-You-Buy Opportunities"
type textarea "Try-Before-You-Buy Opportunities"
click at [854, 417] on div "Next" at bounding box center [857, 414] width 47 height 20
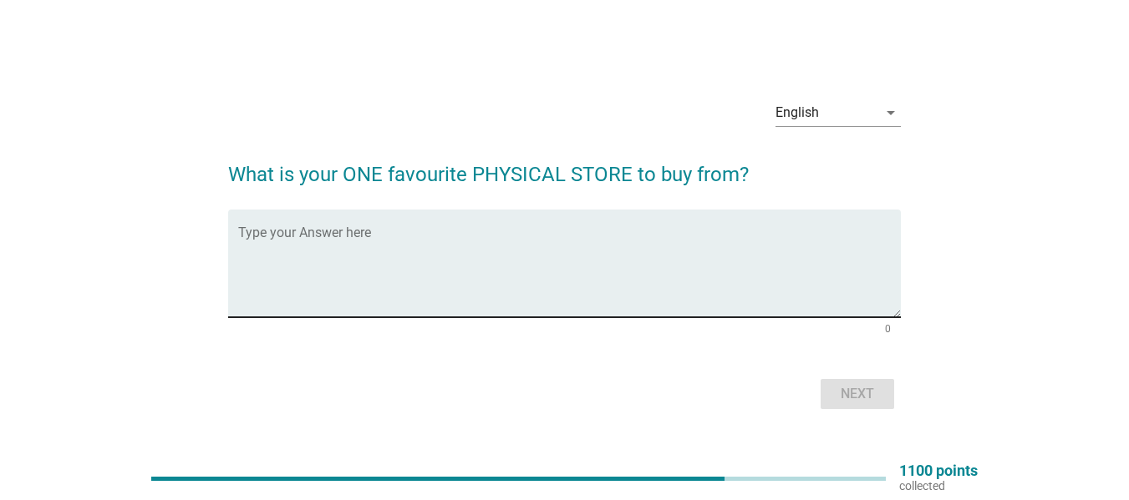
click at [244, 253] on textarea "Type your Answer here" at bounding box center [569, 274] width 663 height 88
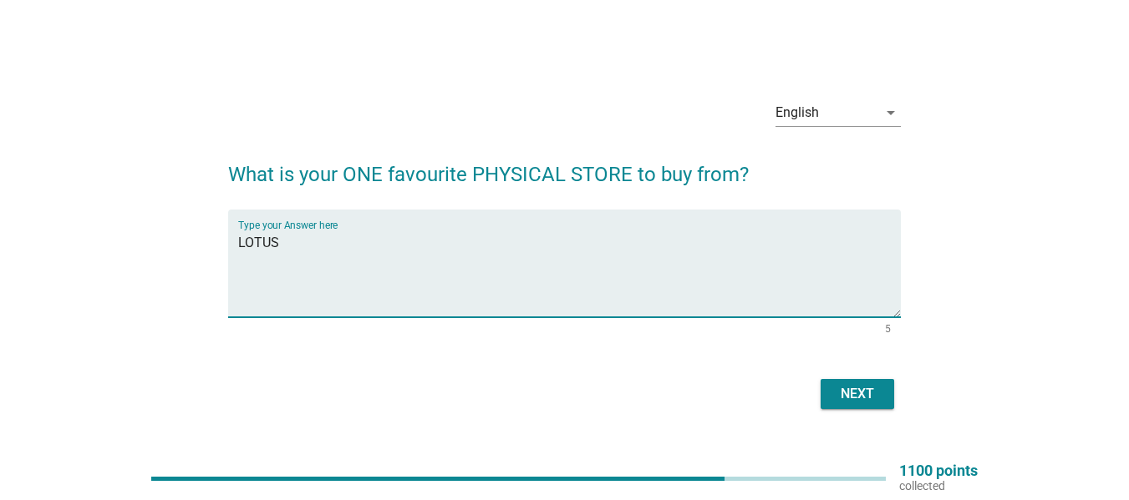
type textarea "LOTUS"
click at [861, 400] on div "Next" at bounding box center [857, 394] width 47 height 20
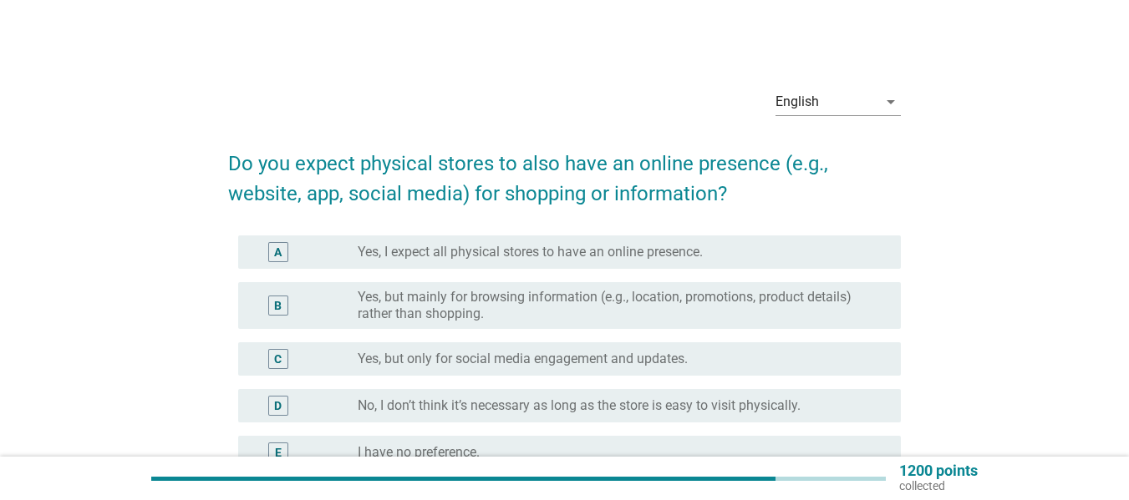
click at [560, 310] on label "Yes, but mainly for browsing information (e.g., location, promotions, product d…" at bounding box center [616, 305] width 516 height 33
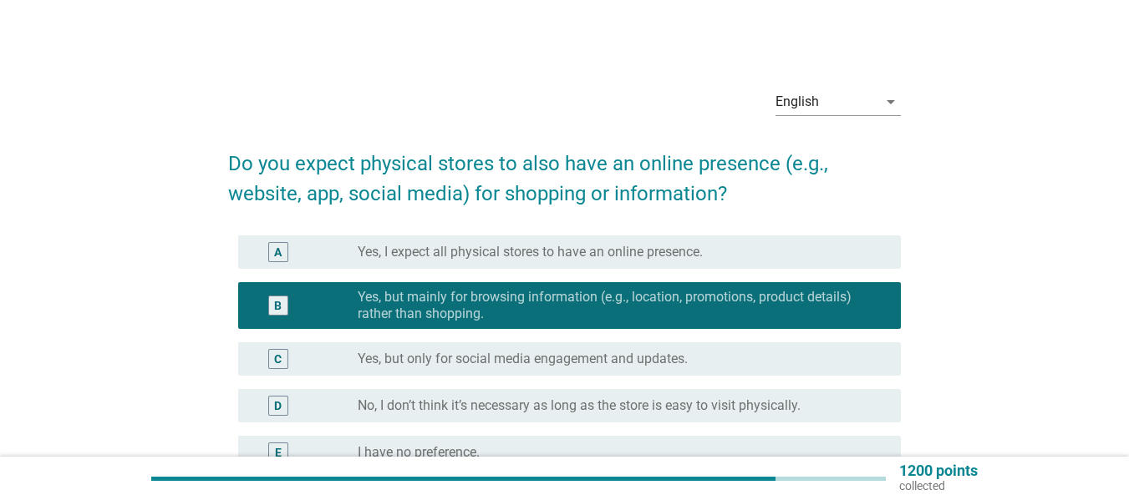
scroll to position [84, 0]
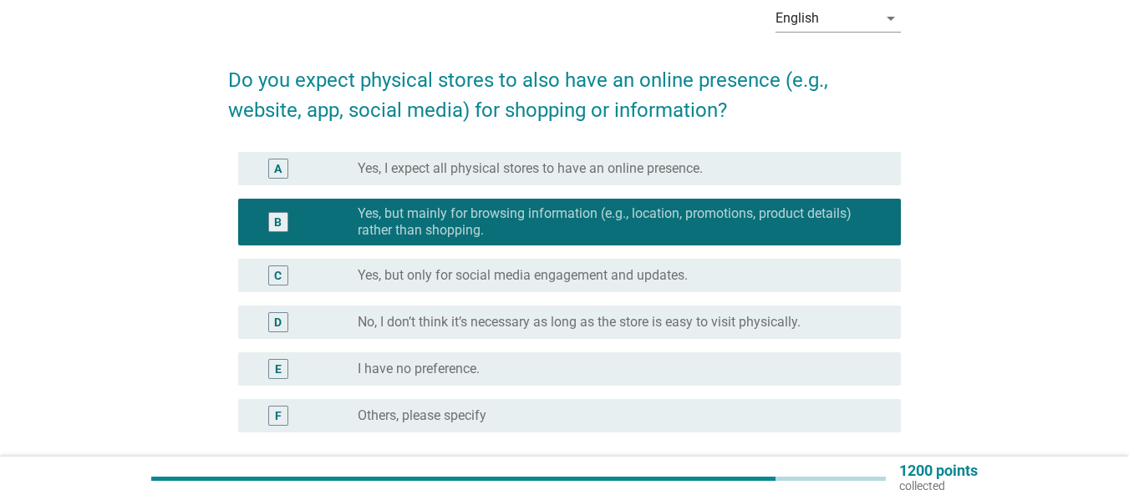
click at [434, 367] on label "I have no preference." at bounding box center [419, 369] width 122 height 17
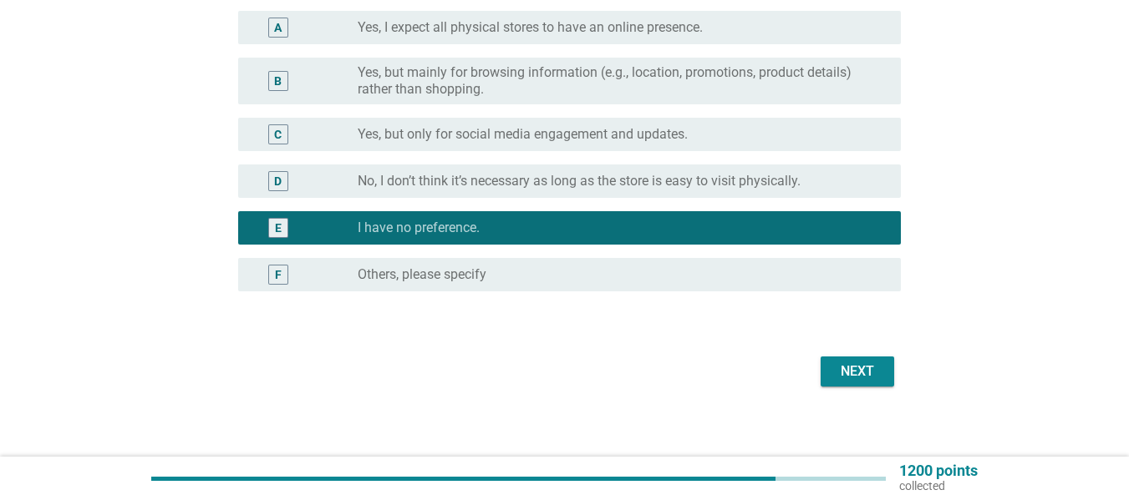
scroll to position [235, 0]
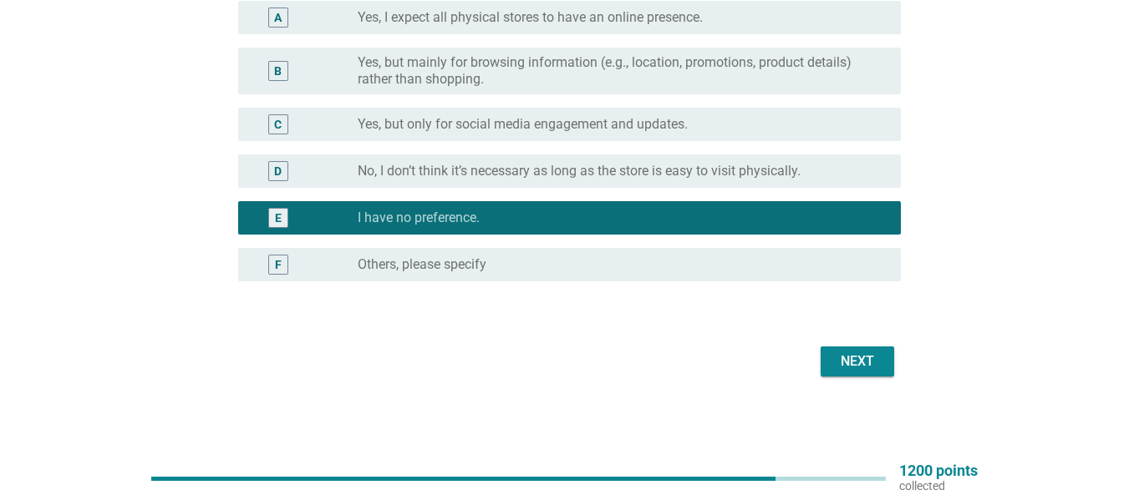
click at [857, 359] on div "Next" at bounding box center [857, 362] width 47 height 20
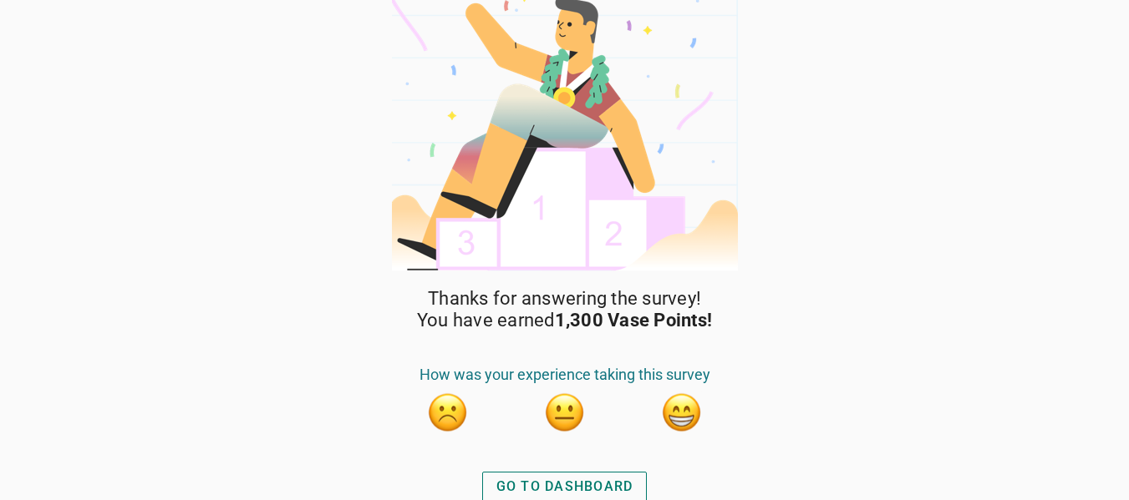
scroll to position [28, 0]
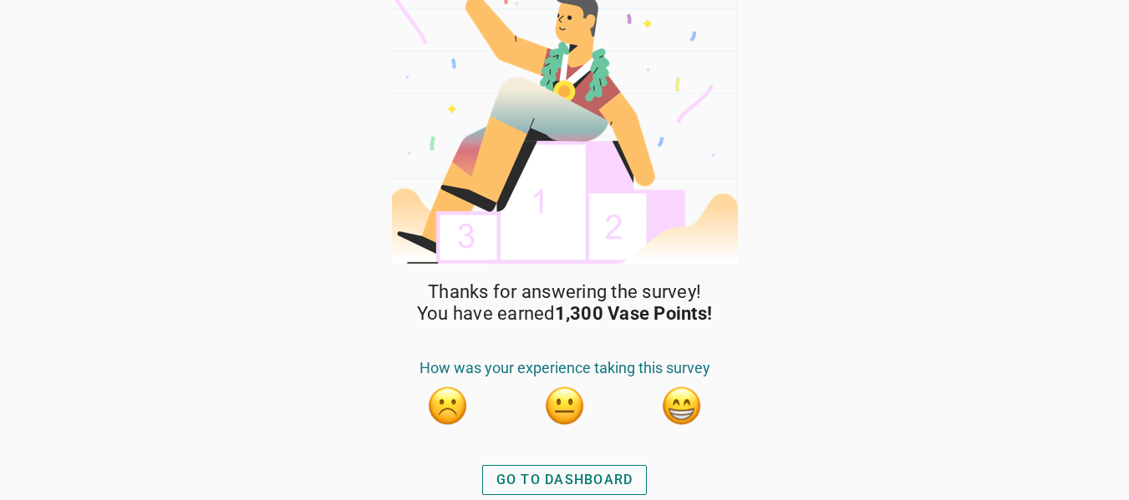
click at [606, 484] on div "GO TO DASHBOARD" at bounding box center [564, 480] width 137 height 20
